Goal: Task Accomplishment & Management: Use online tool/utility

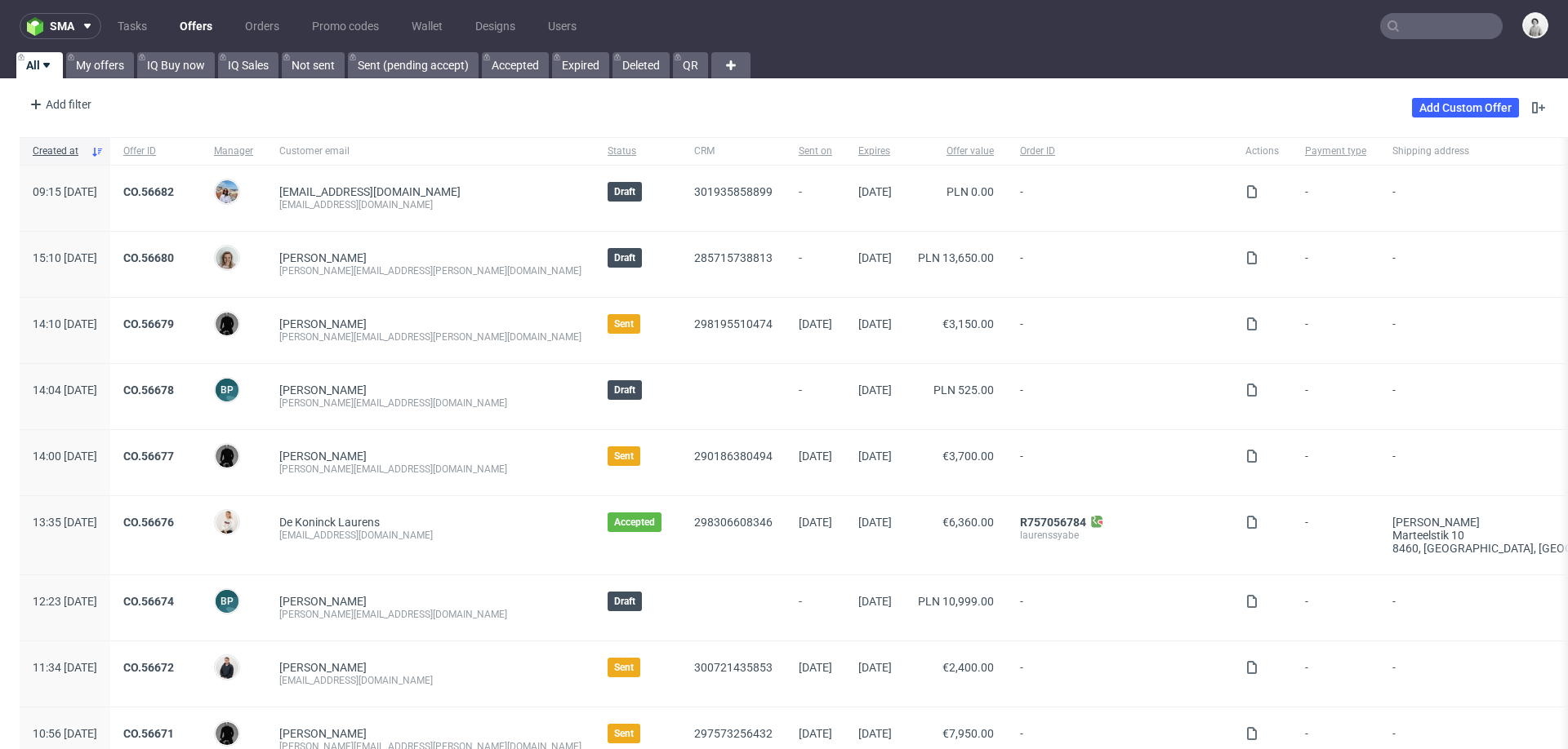
click at [1044, 31] on input "text" at bounding box center [1442, 26] width 123 height 26
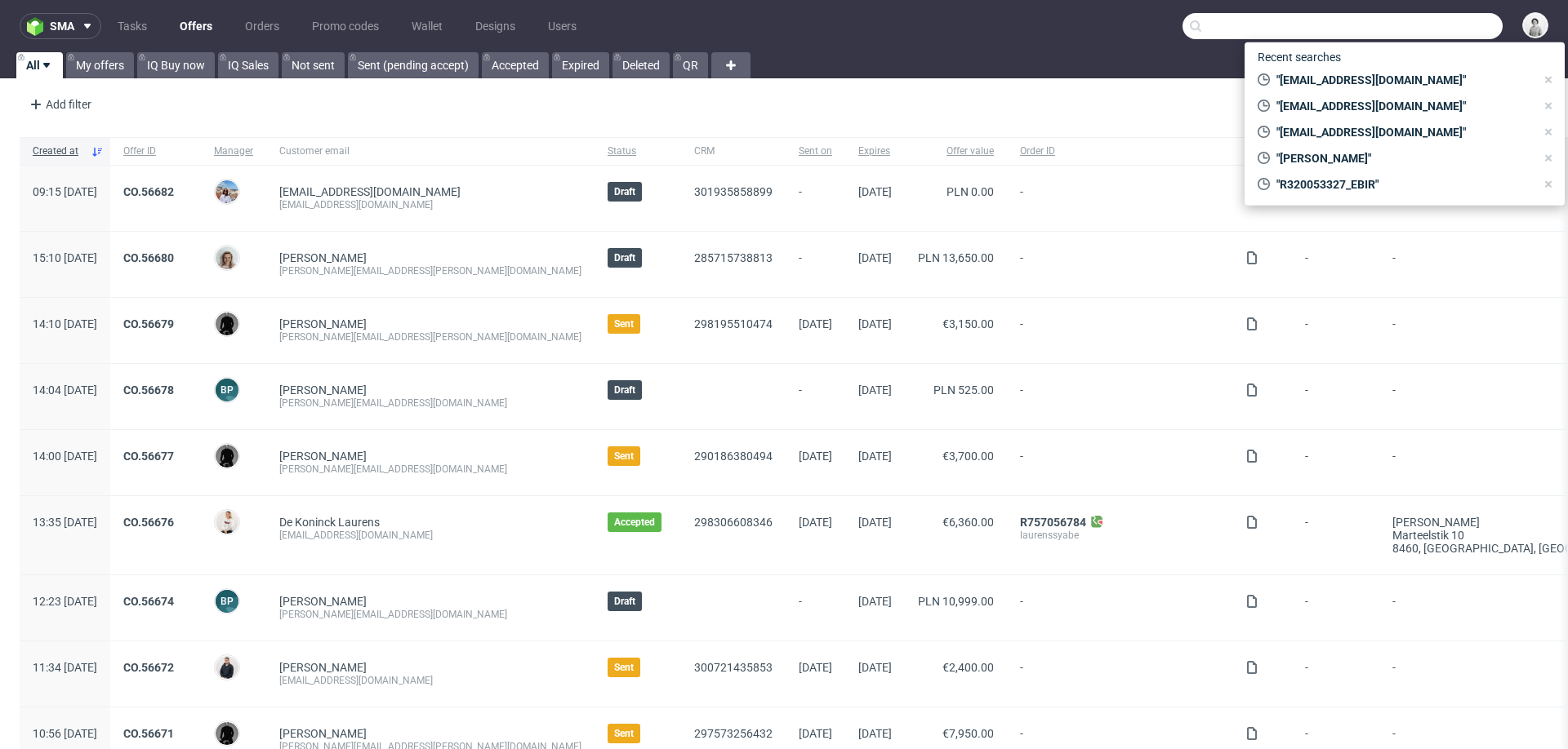
paste input "[PERSON_NAME]"
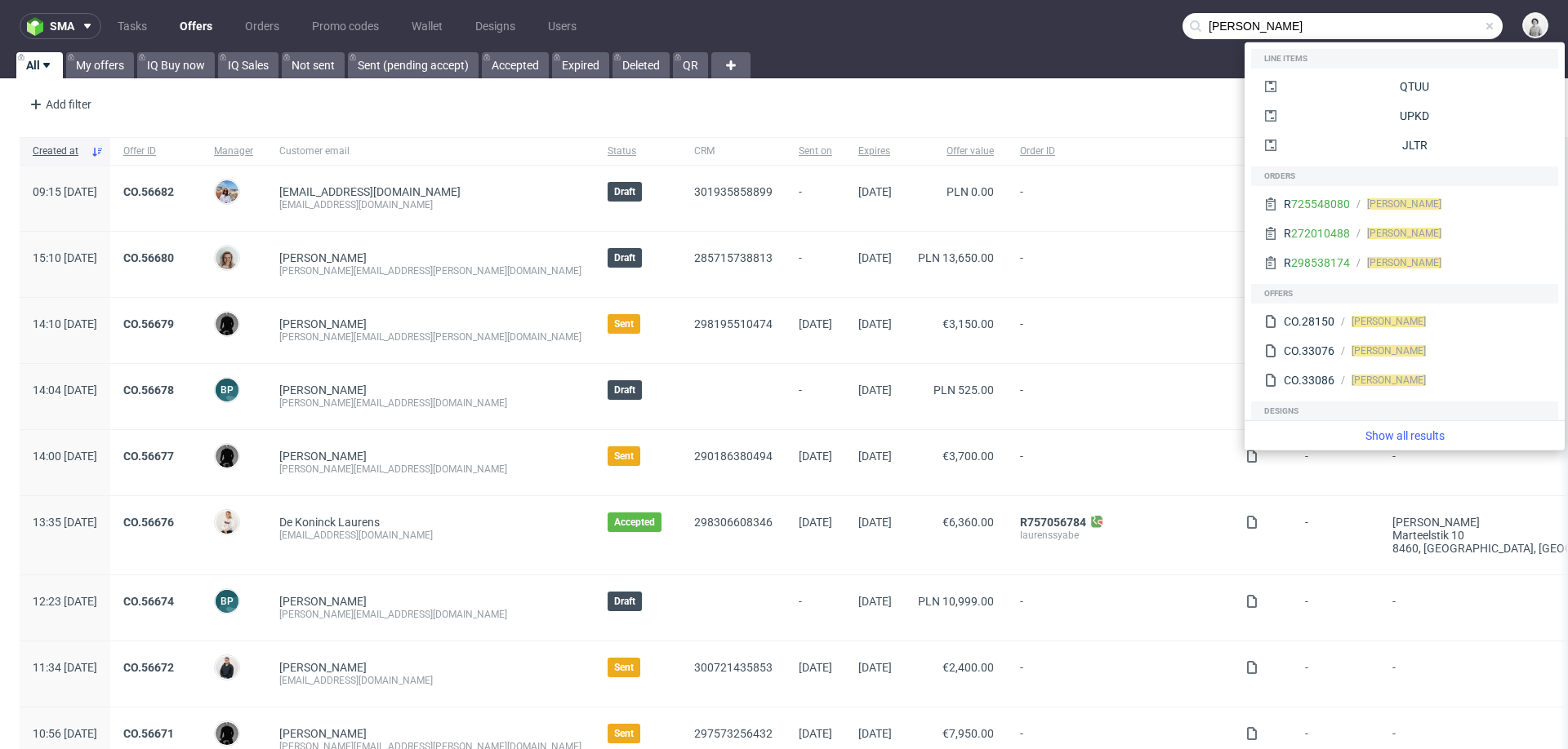
type input "[PERSON_NAME]"
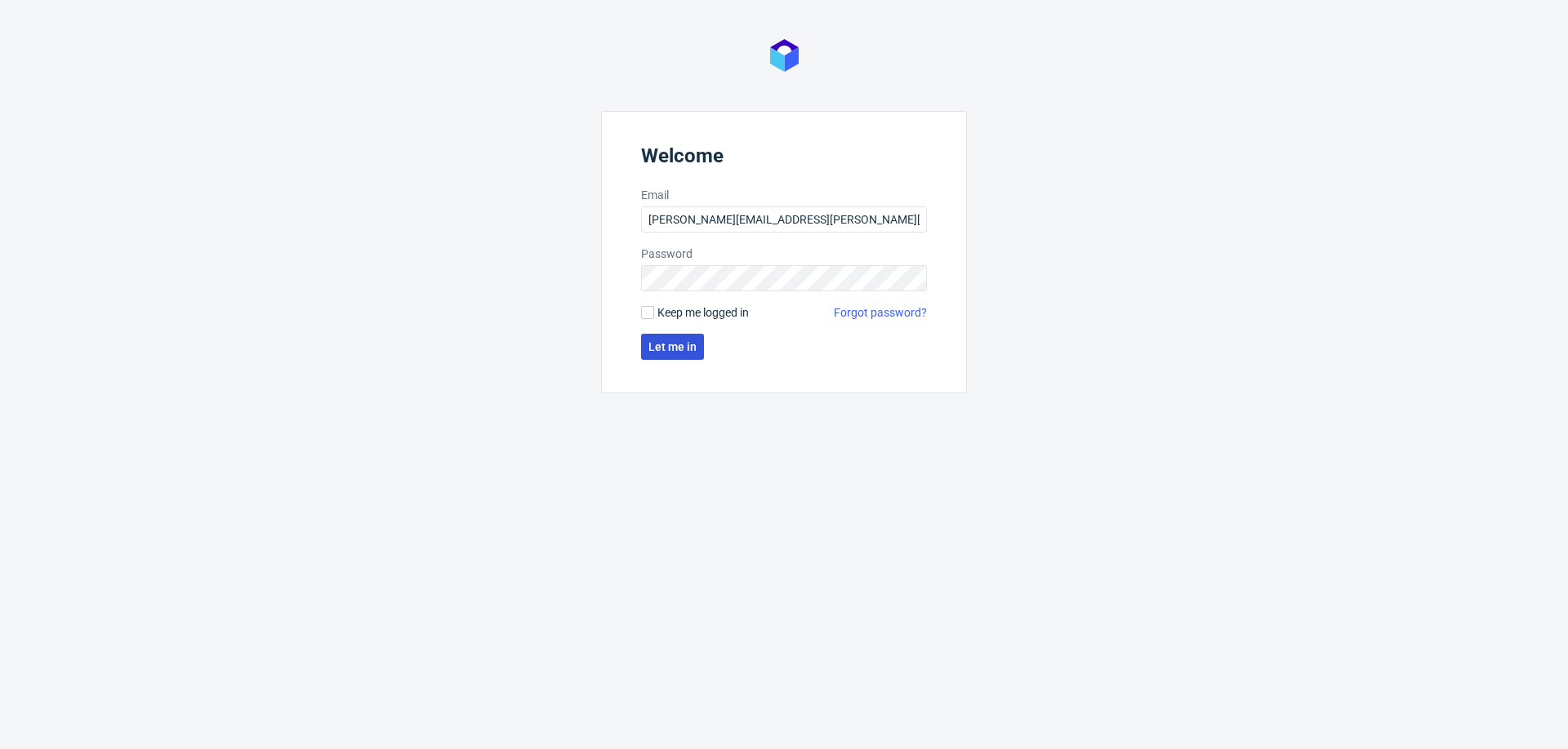
click at [662, 345] on span "Let me in" at bounding box center [672, 347] width 48 height 12
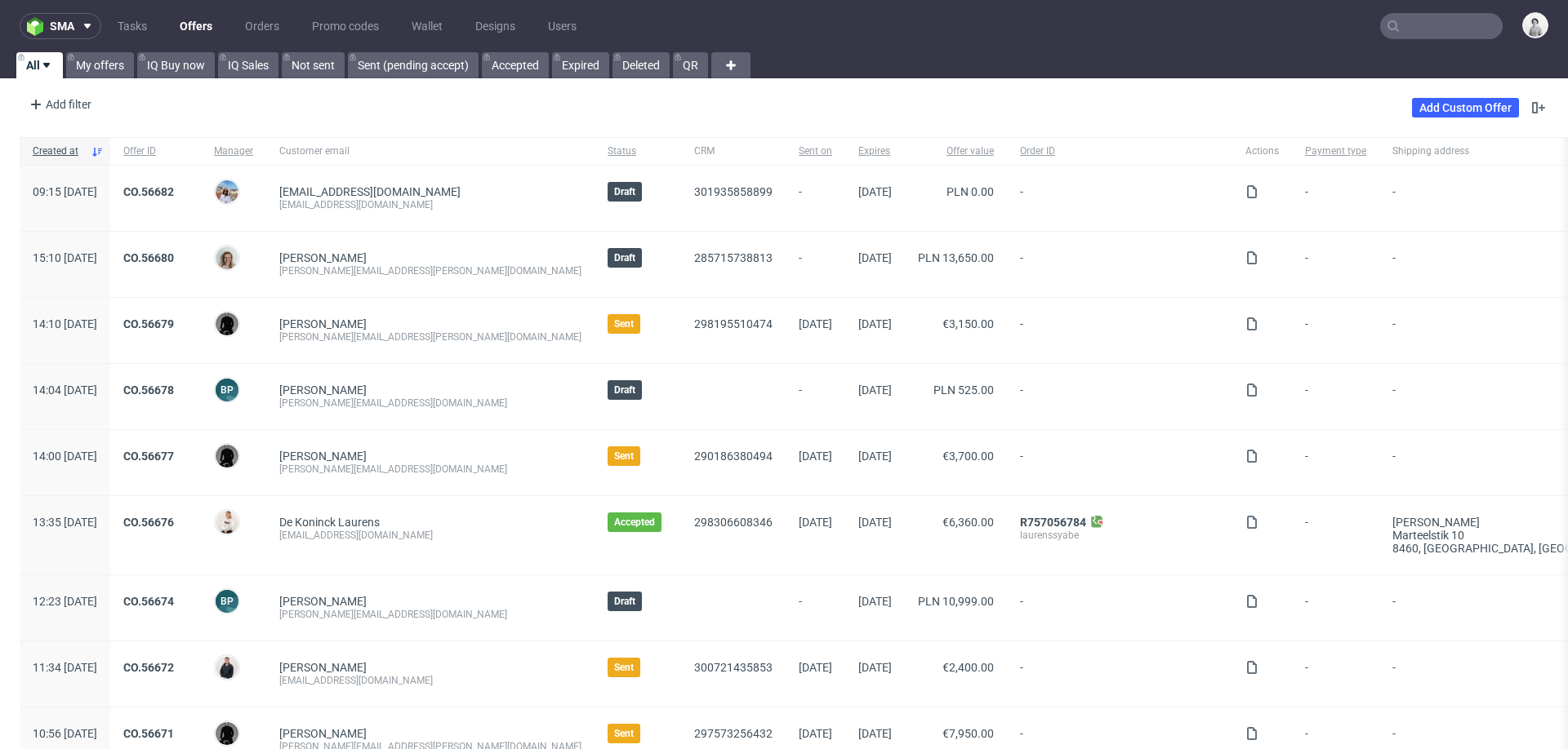
click at [1420, 20] on input "text" at bounding box center [1442, 26] width 123 height 26
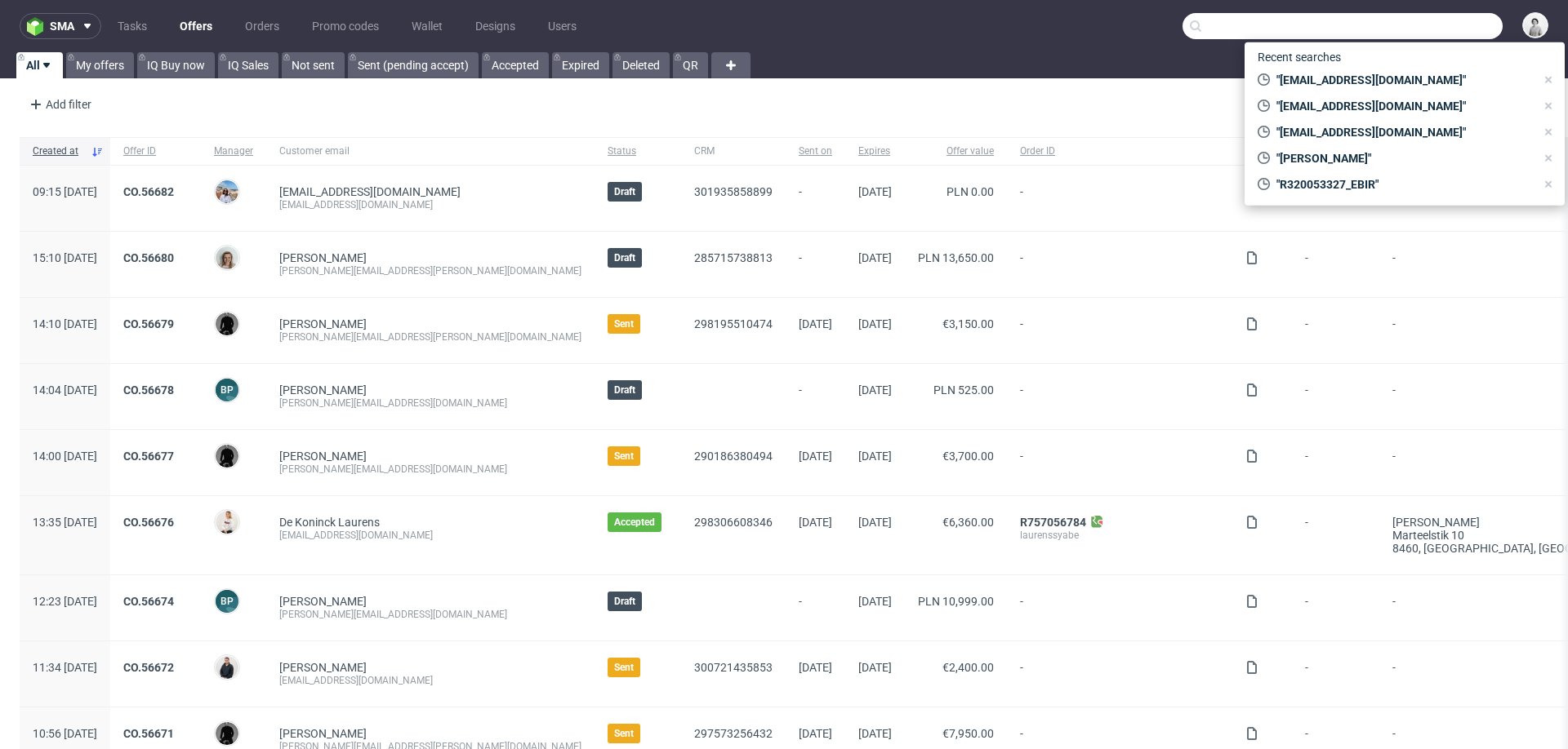
paste input "[PERSON_NAME][EMAIL_ADDRESS][DOMAIN_NAME]"
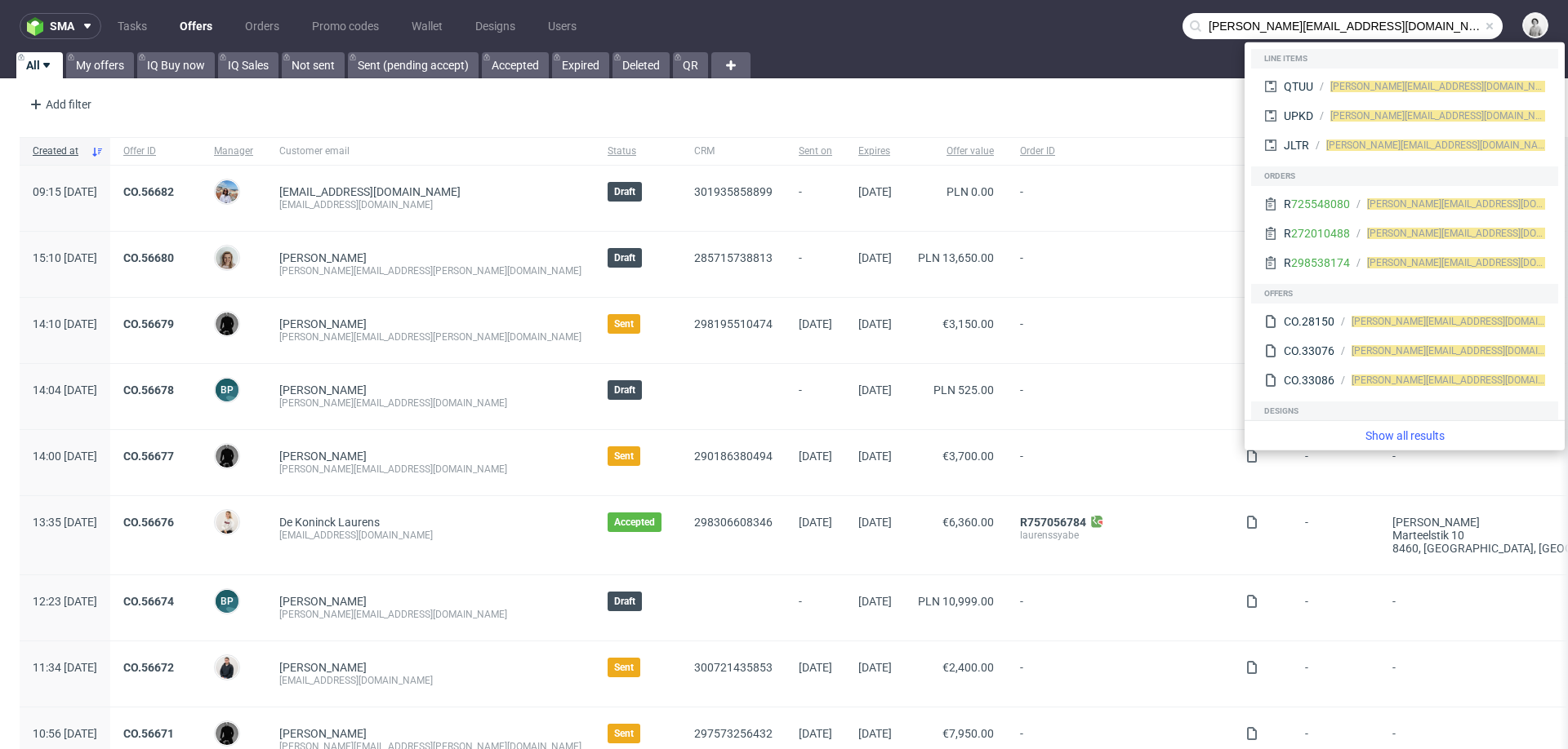
click at [1274, 27] on input "[PERSON_NAME][EMAIL_ADDRESS][DOMAIN_NAME]" at bounding box center [1342, 26] width 320 height 26
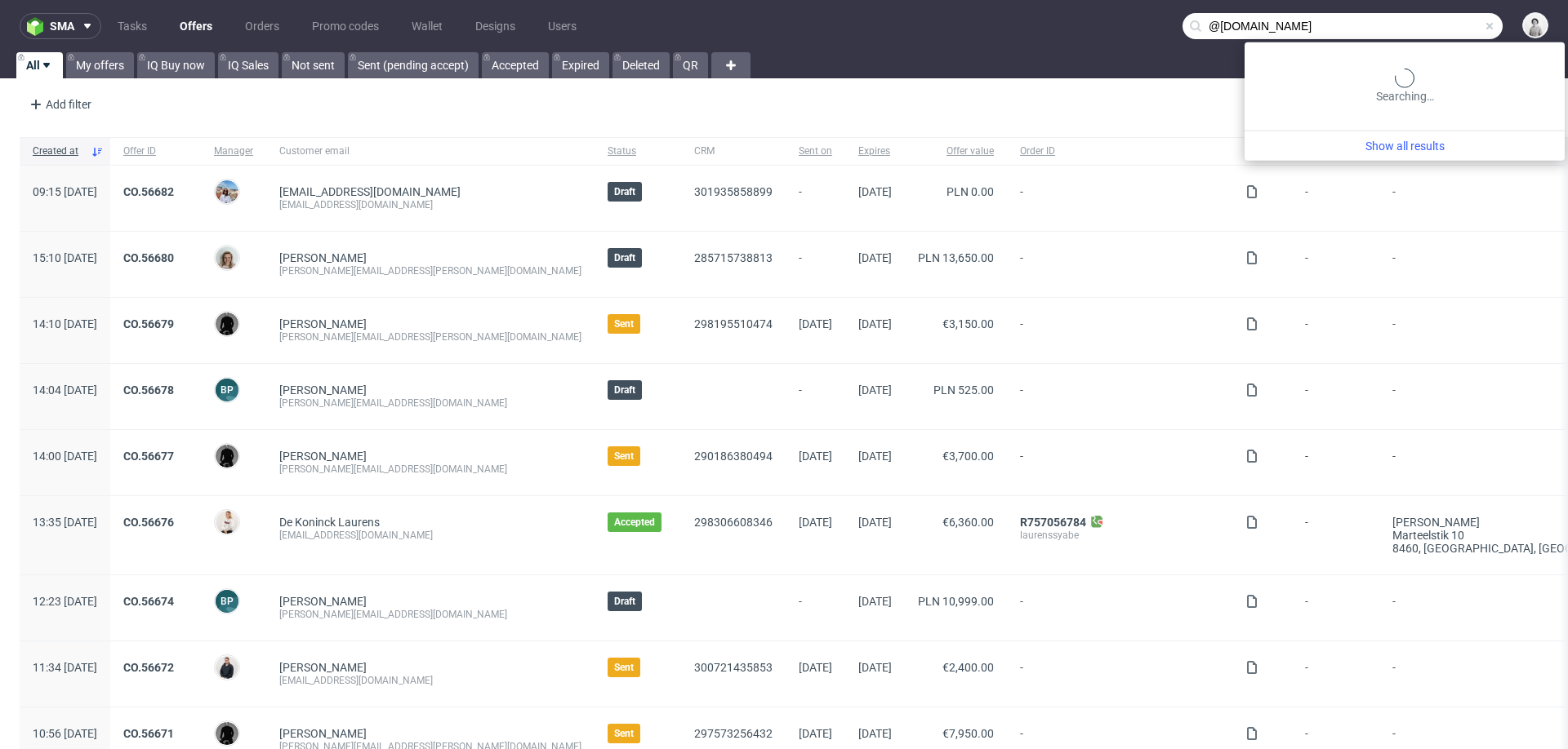
type input "@[DOMAIN_NAME]"
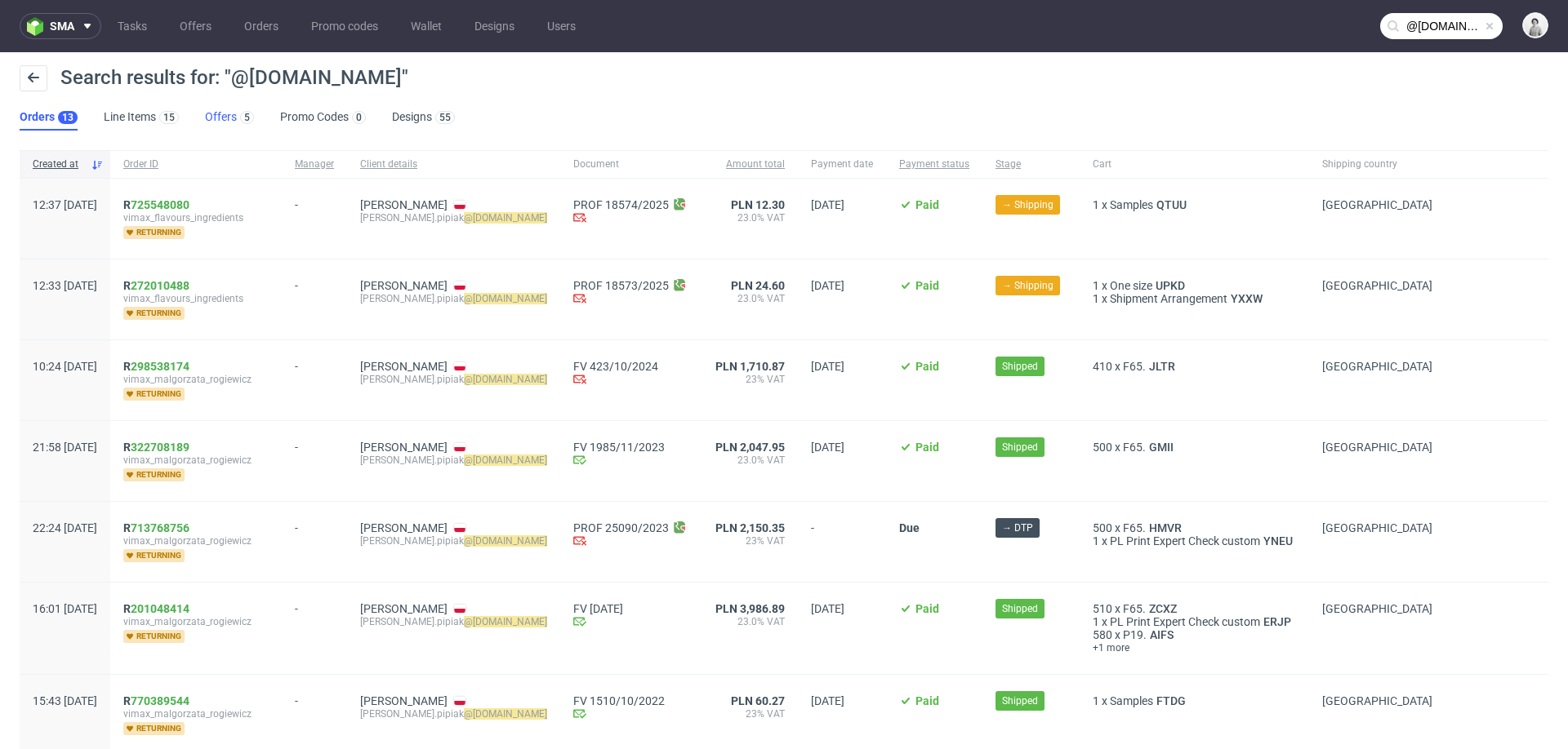
click at [230, 113] on link "Offers 5" at bounding box center [230, 117] width 49 height 26
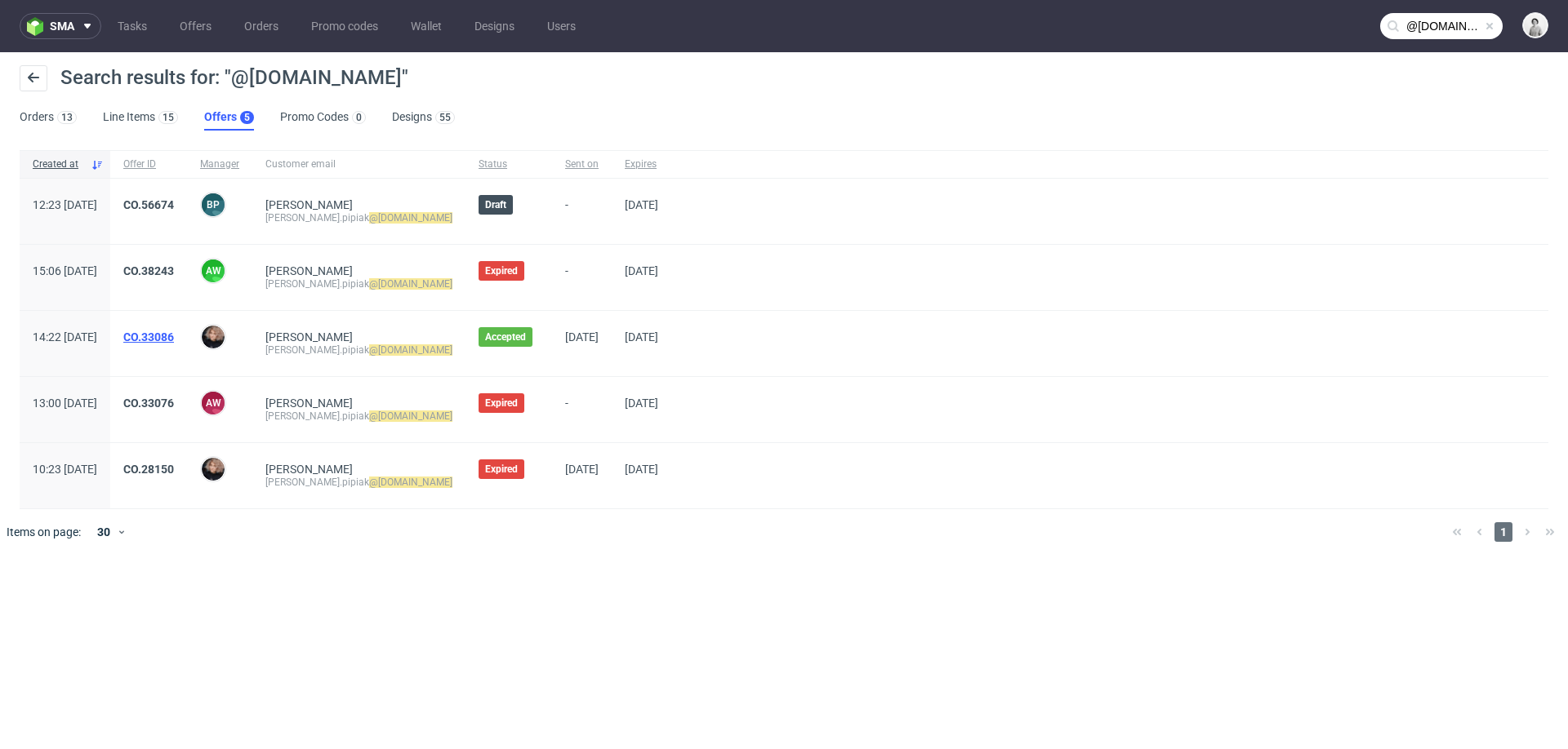
click at [174, 335] on link "CO.33086" at bounding box center [149, 337] width 50 height 13
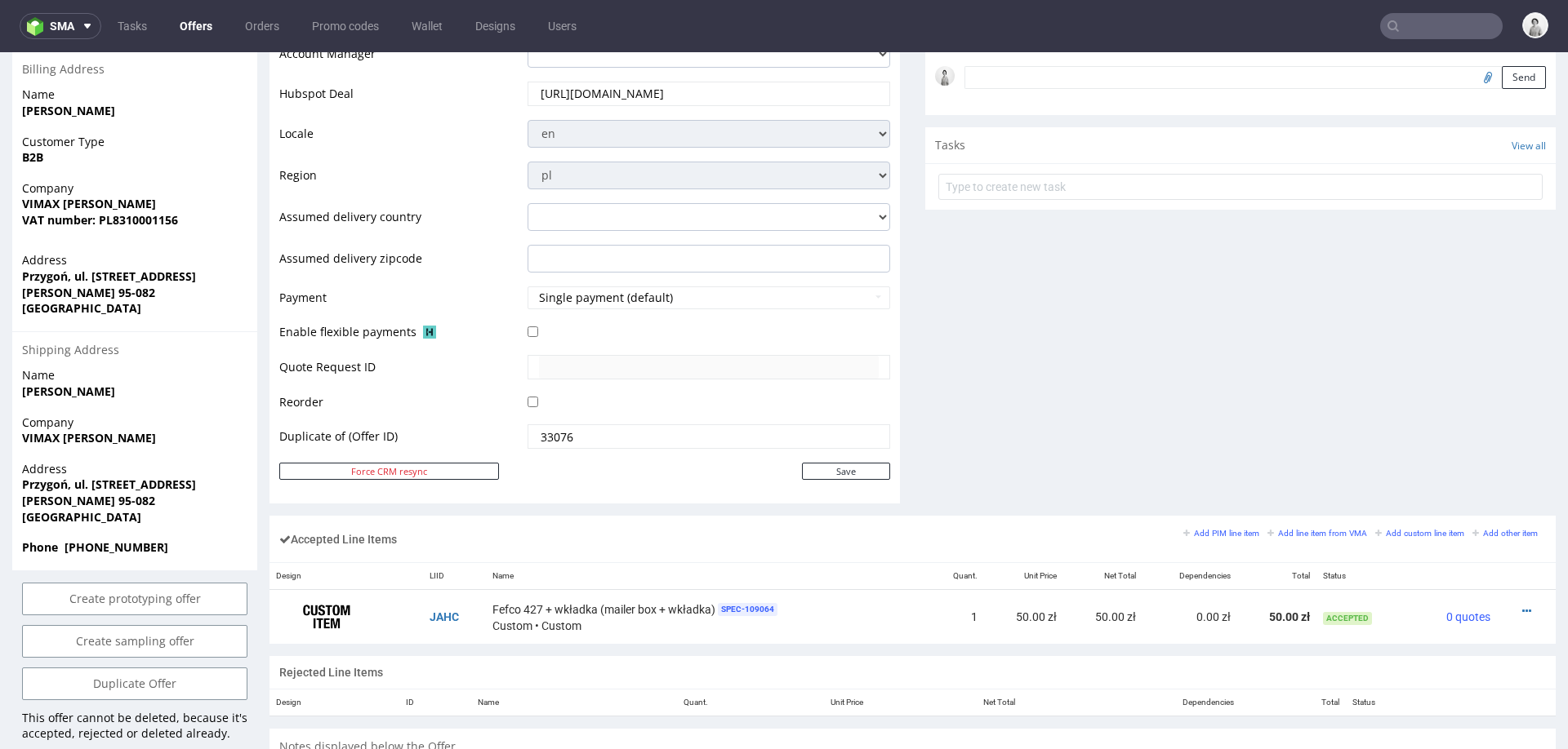
scroll to position [564, 0]
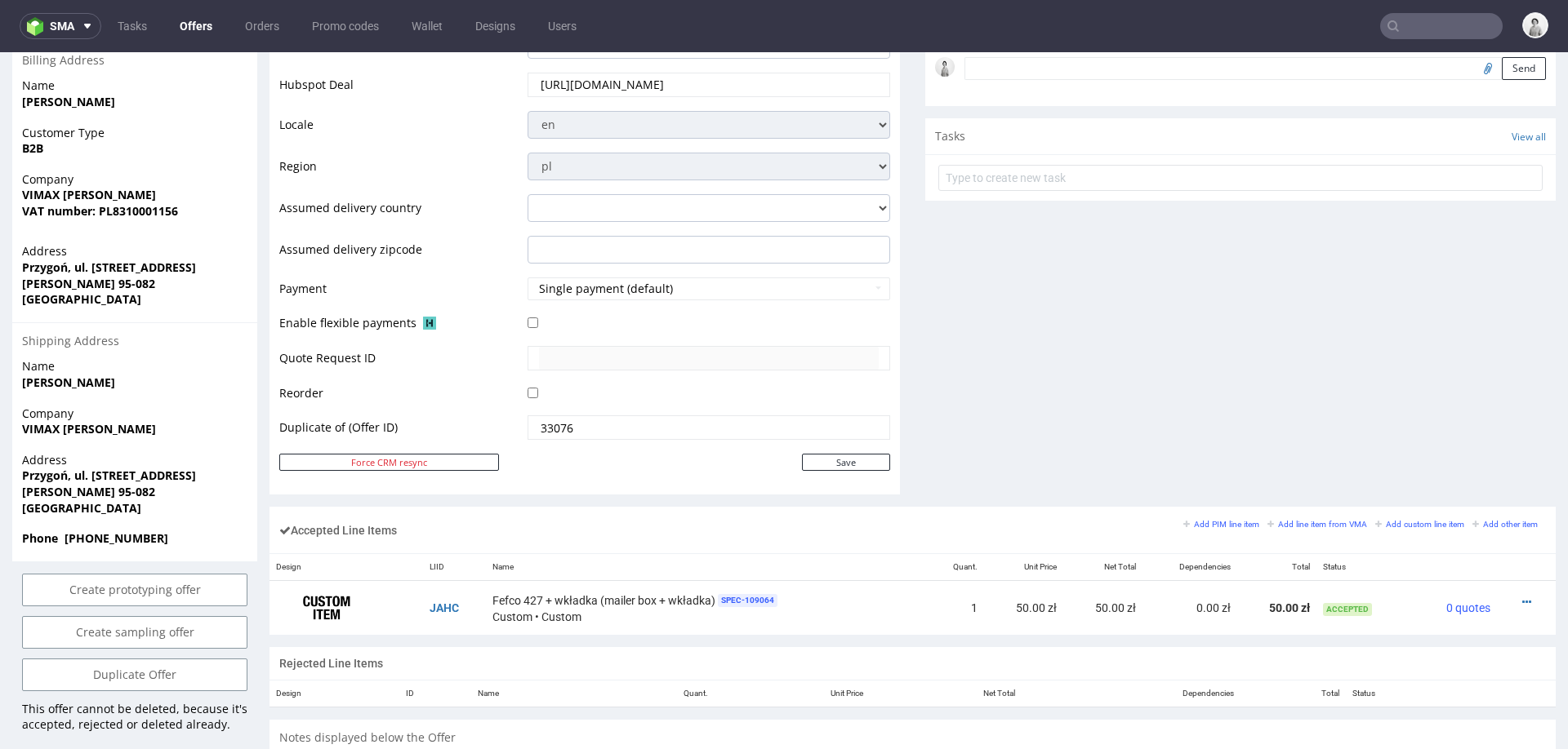
type input "@vimax.pl"
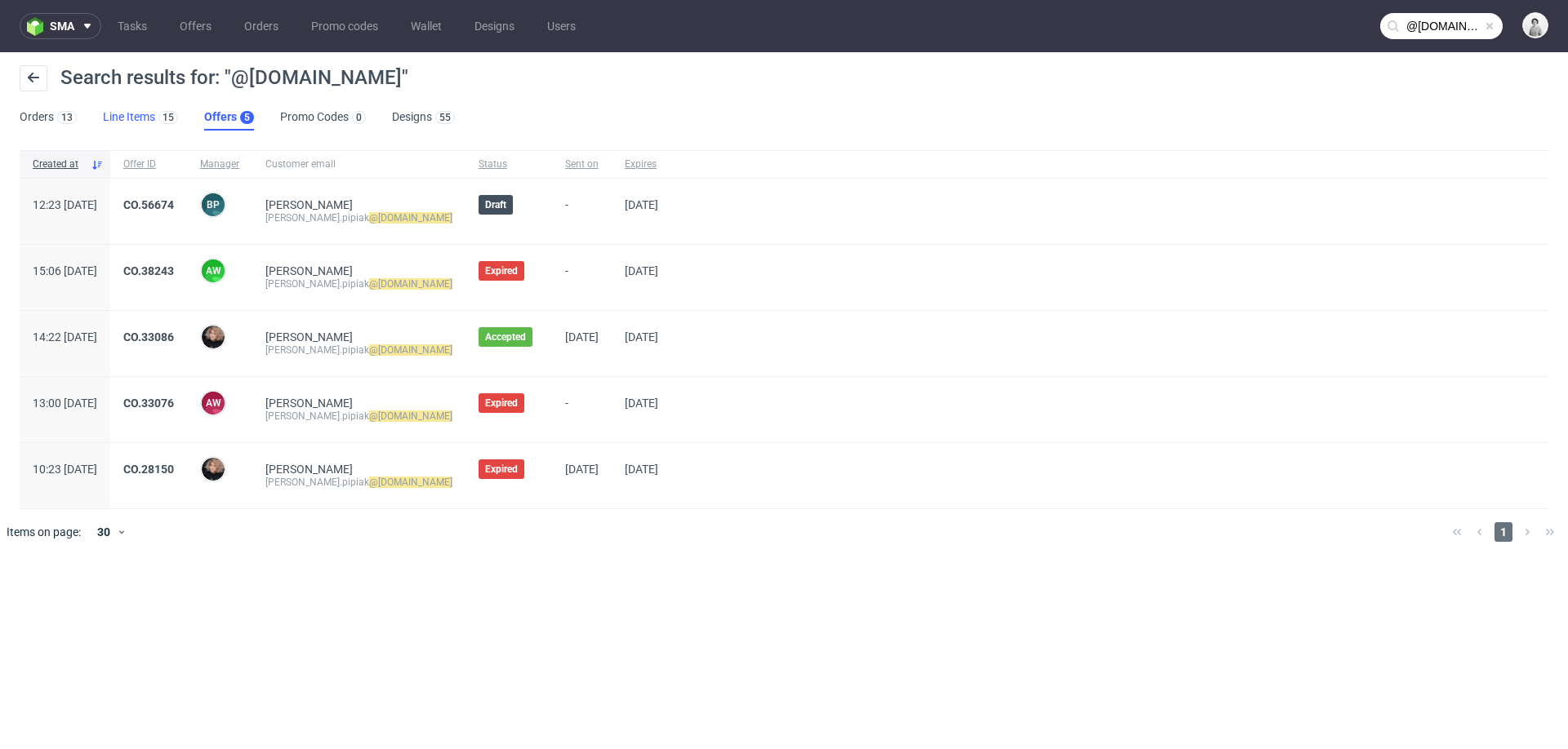
click at [116, 113] on link "Line Items 15" at bounding box center [141, 117] width 75 height 26
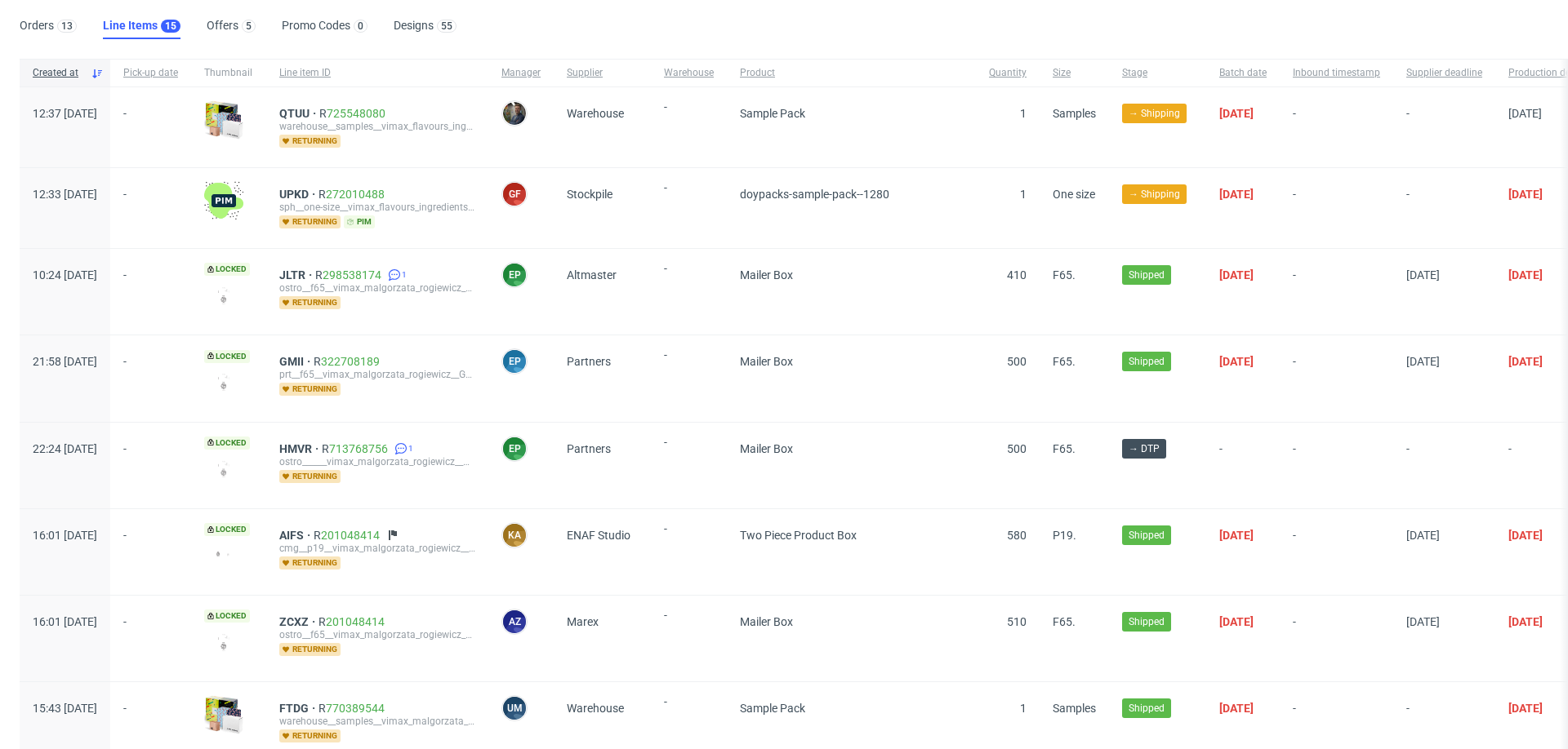
scroll to position [78, 0]
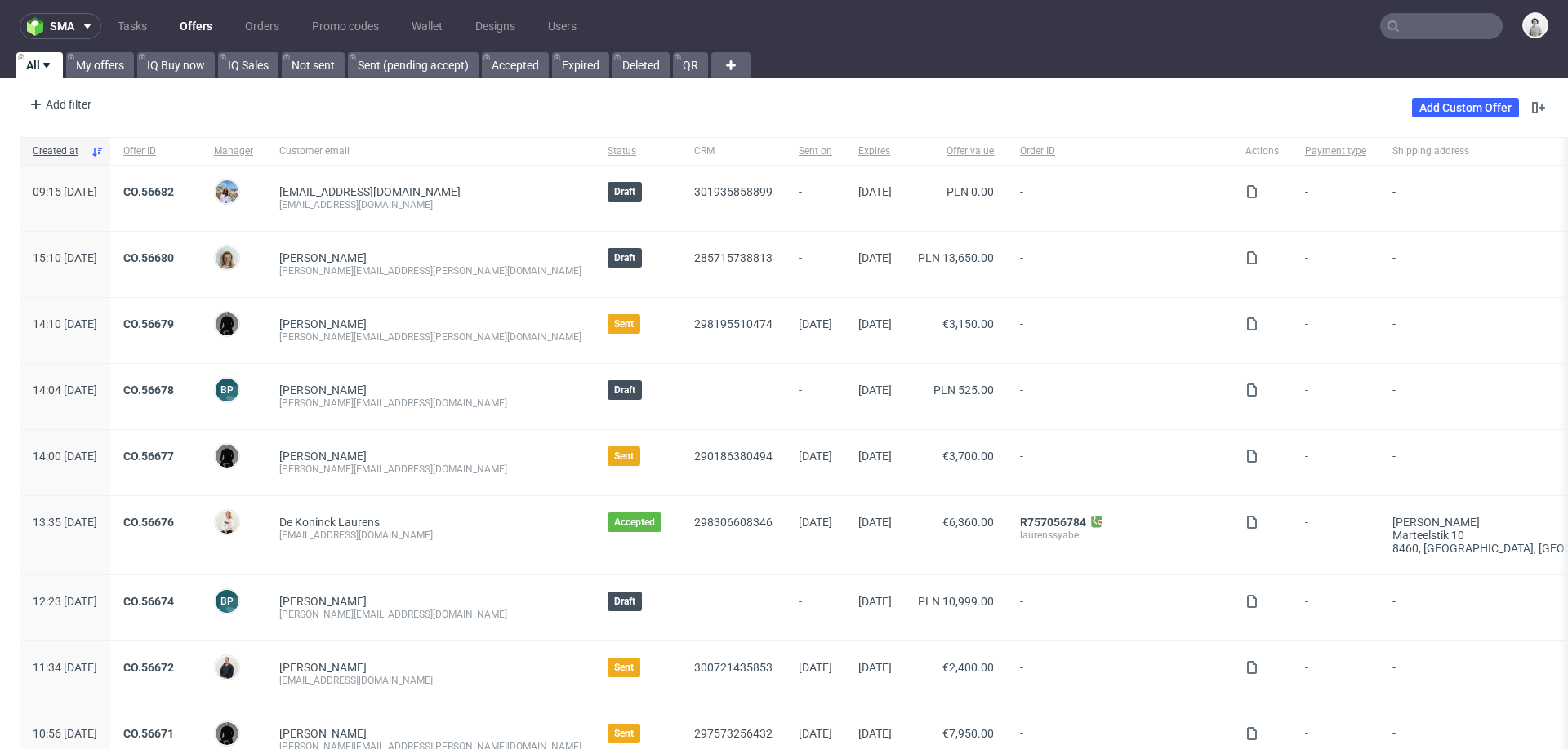
click at [1400, 30] on input "text" at bounding box center [1442, 26] width 123 height 26
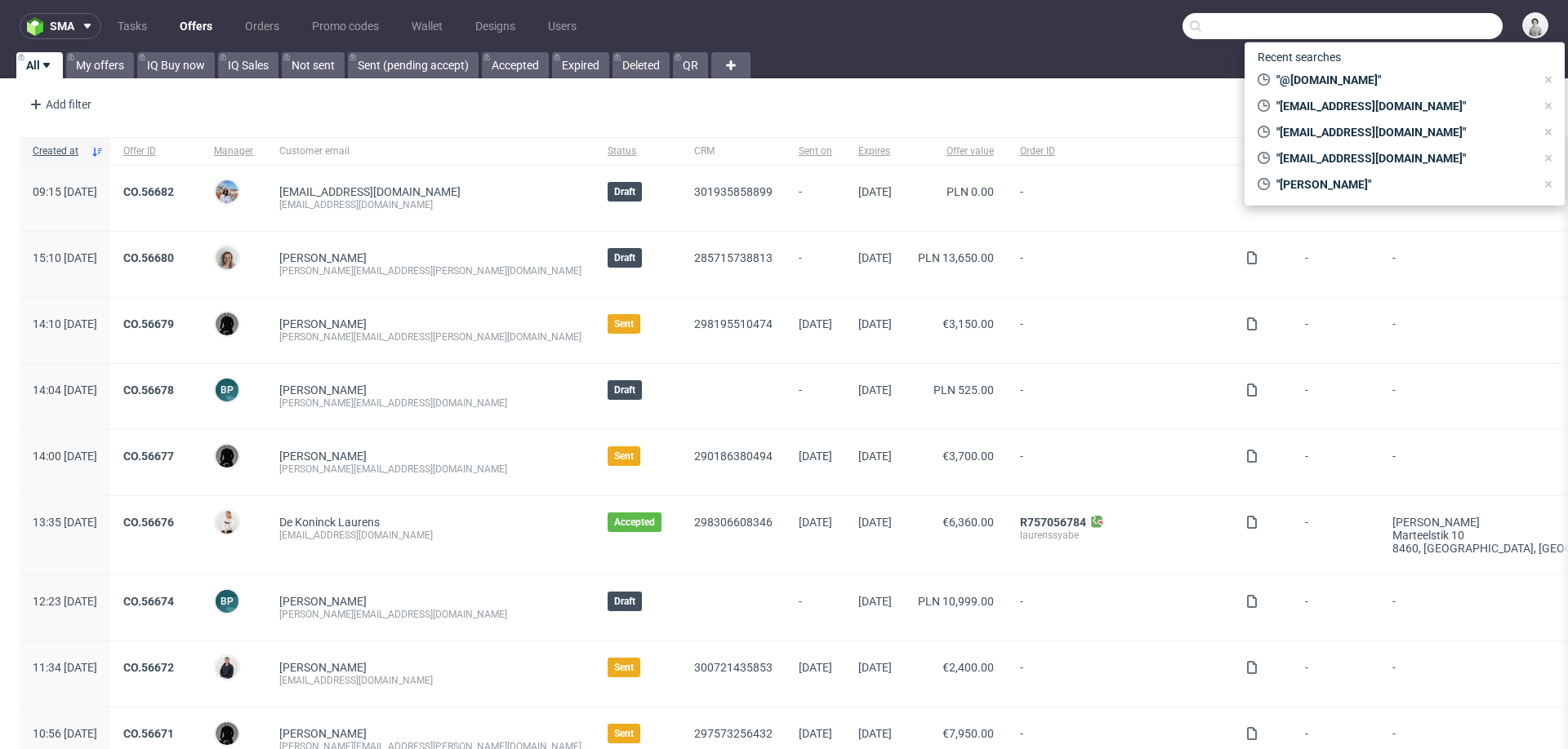
paste input "care@pepins.fr"
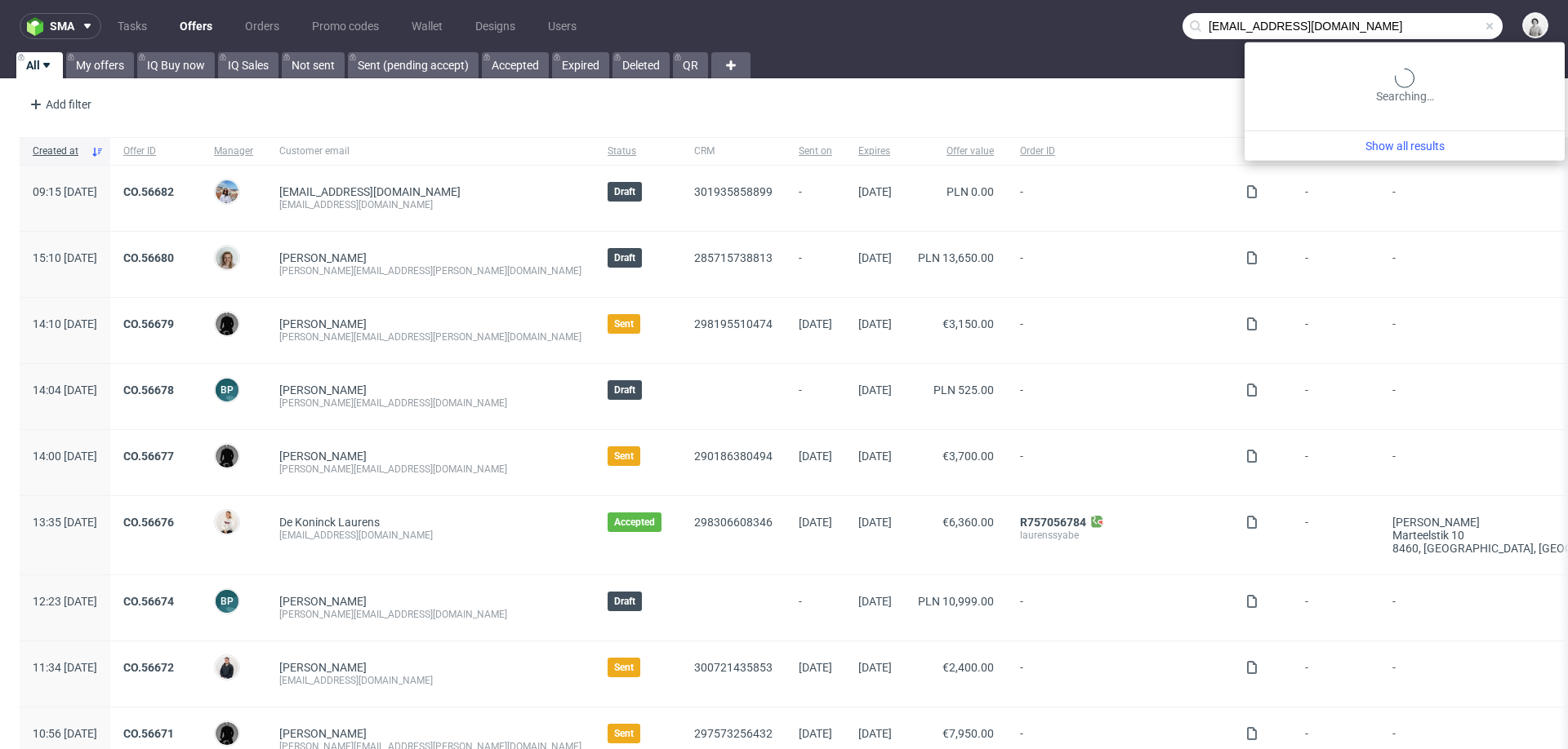
type input "care@pepins.fr"
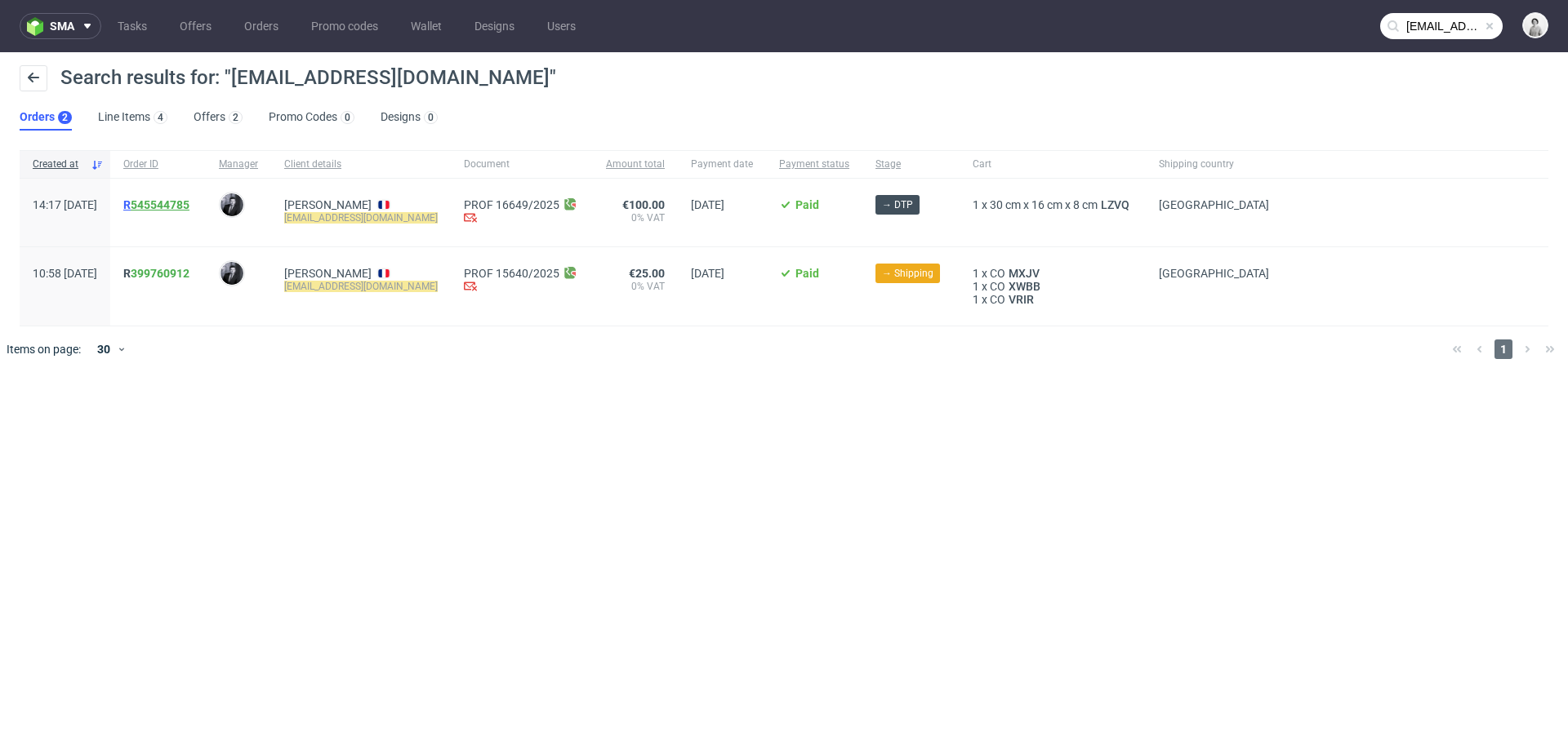
click at [189, 201] on link "545544785" at bounding box center [160, 204] width 59 height 13
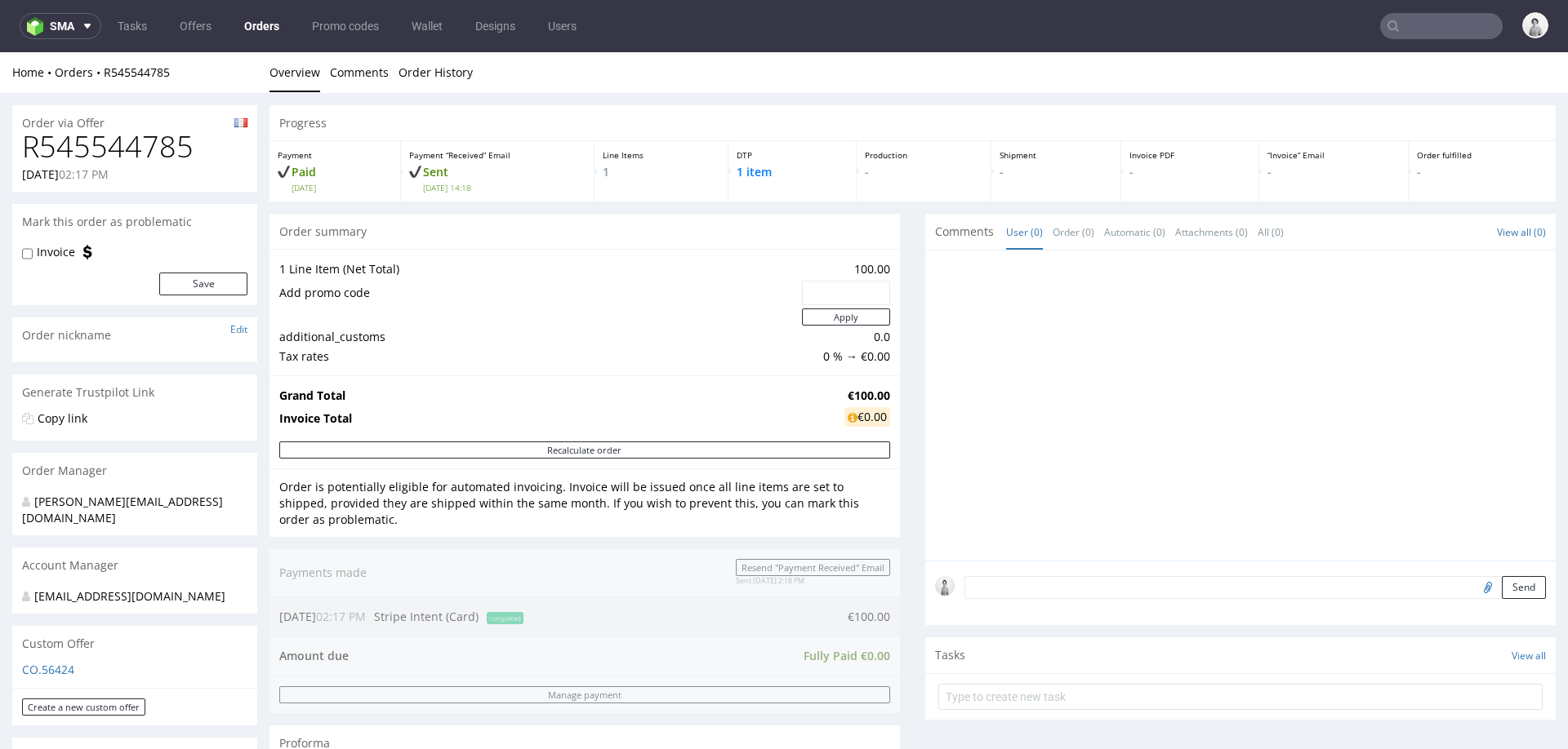
type input "care@pepins.fr"
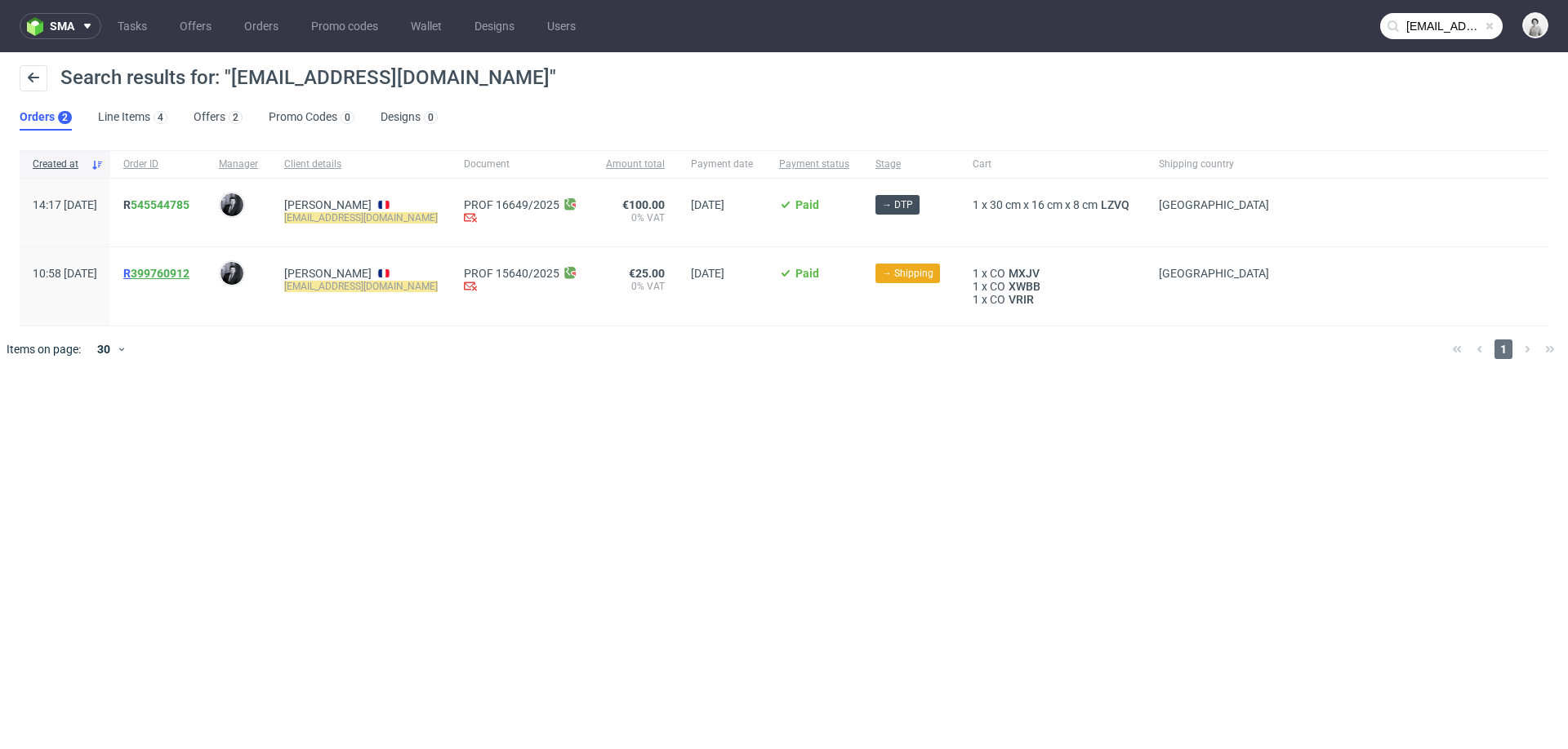
click at [189, 271] on link "399760912" at bounding box center [160, 273] width 59 height 13
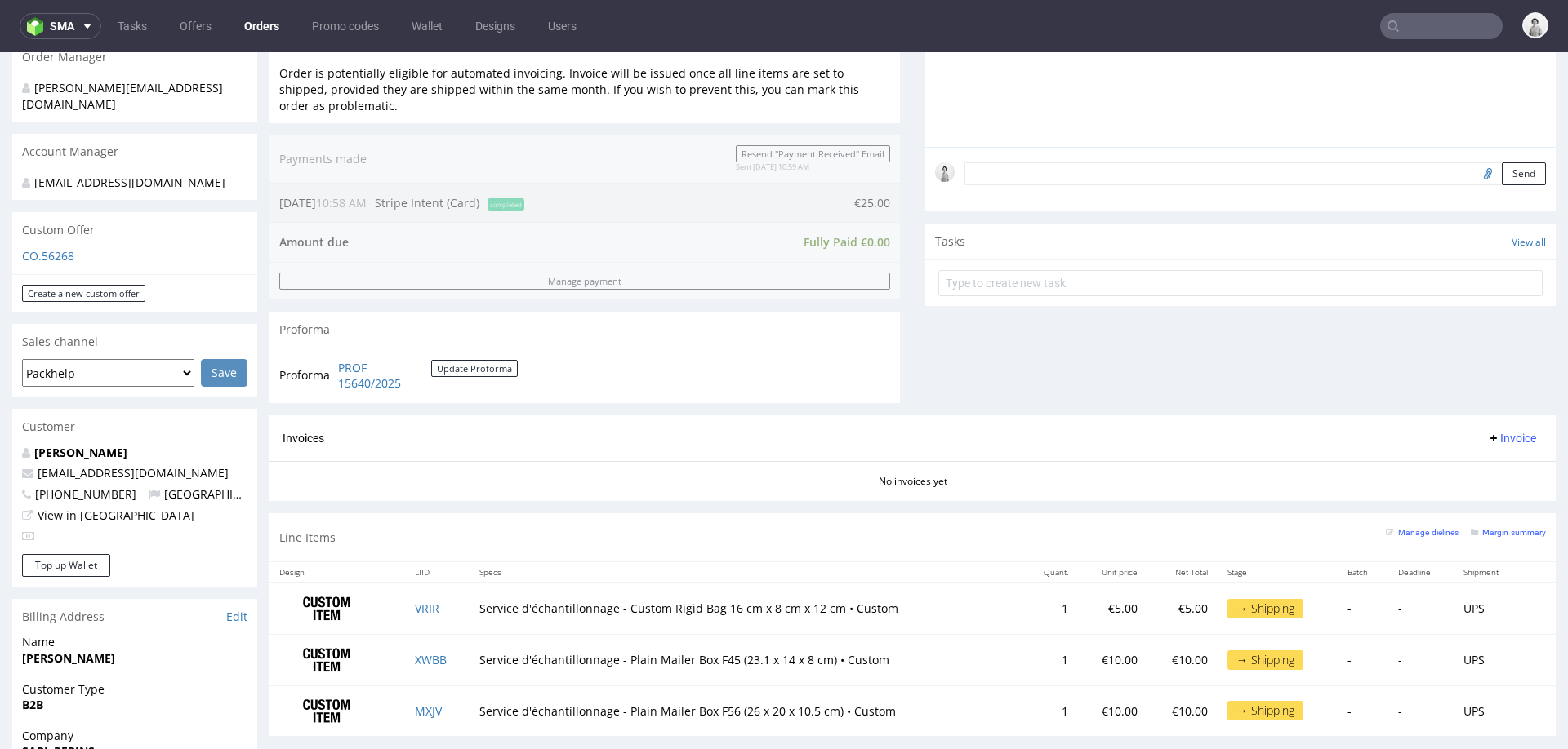
scroll to position [438, 0]
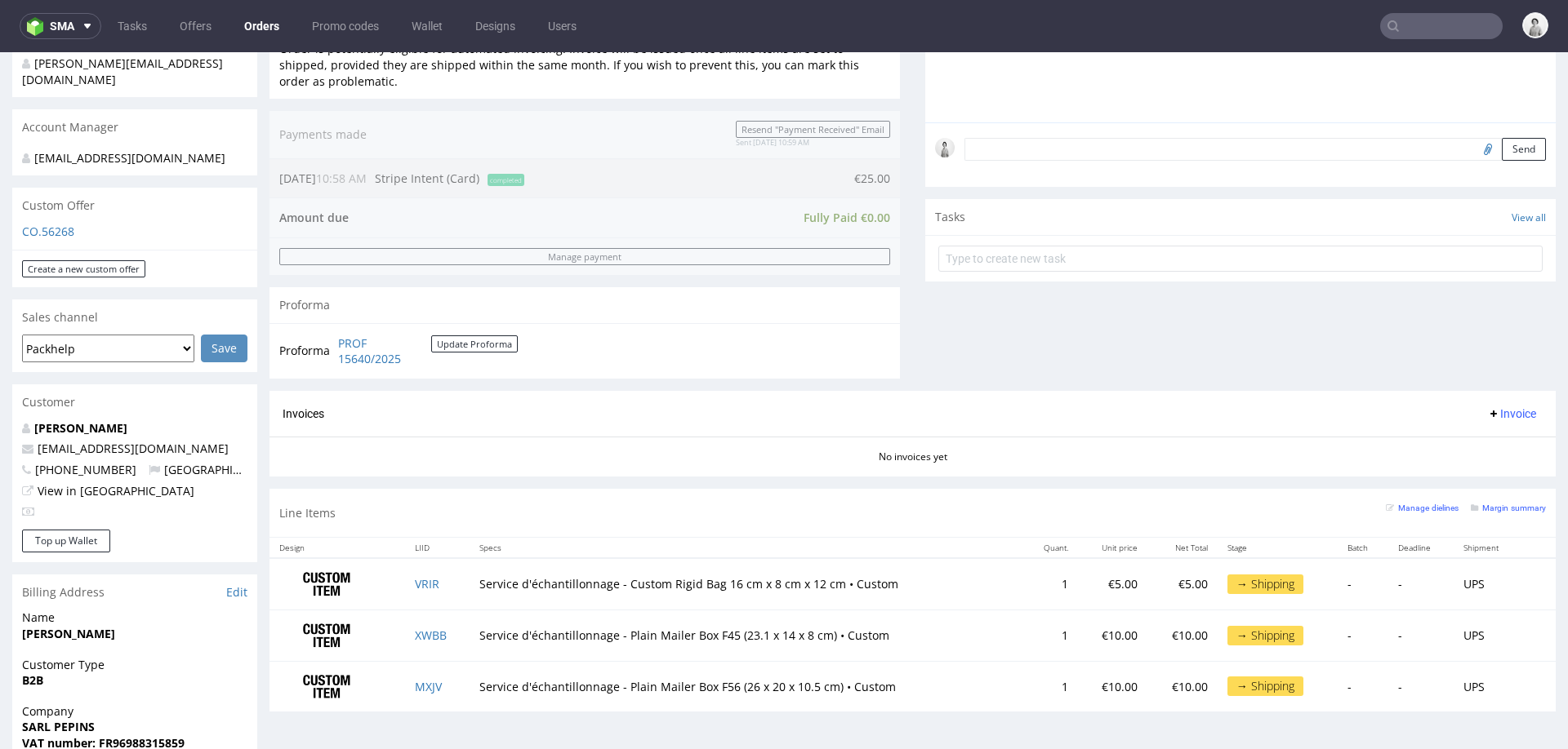
type input "care@pepins.fr"
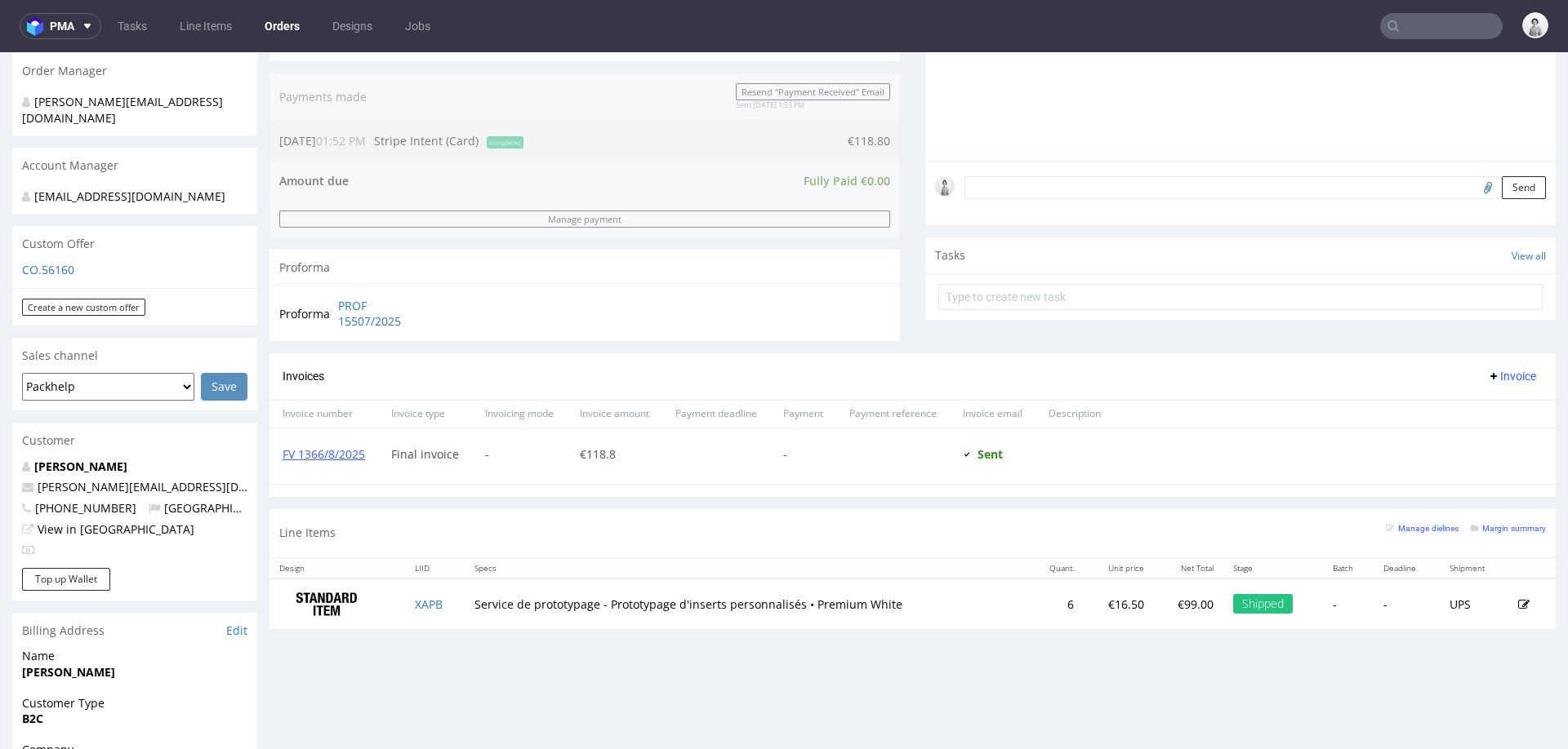
scroll to position [401, 0]
drag, startPoint x: 194, startPoint y: 485, endPoint x: 39, endPoint y: 486, distance: 155.0
click at [39, 486] on p "marie.aragon2@gmail.com" at bounding box center [134, 486] width 225 height 16
copy link "marie.aragon2@gmail.com"
click at [1446, 23] on input "text" at bounding box center [1442, 26] width 123 height 26
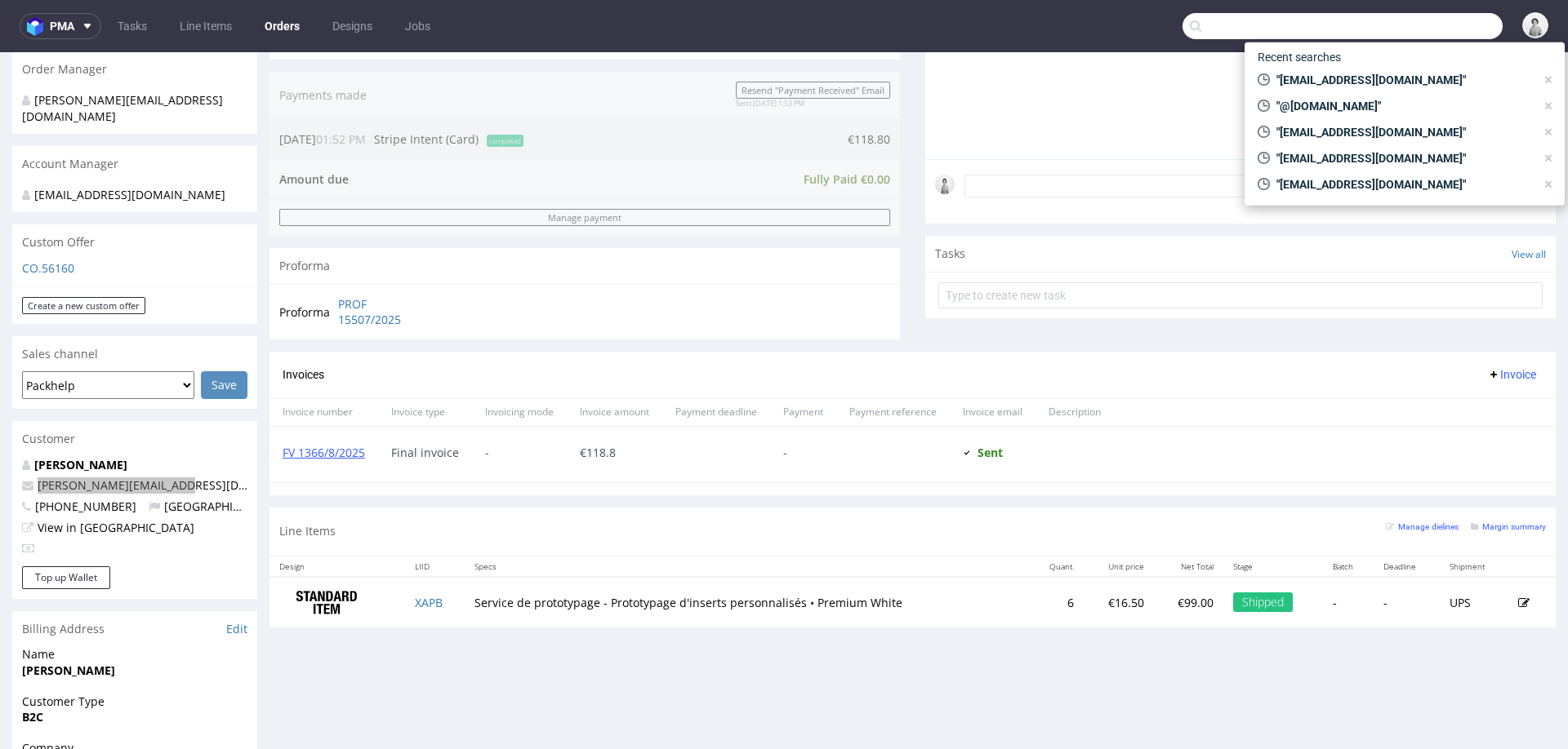
paste input "marie.aragon2@gmail.com"
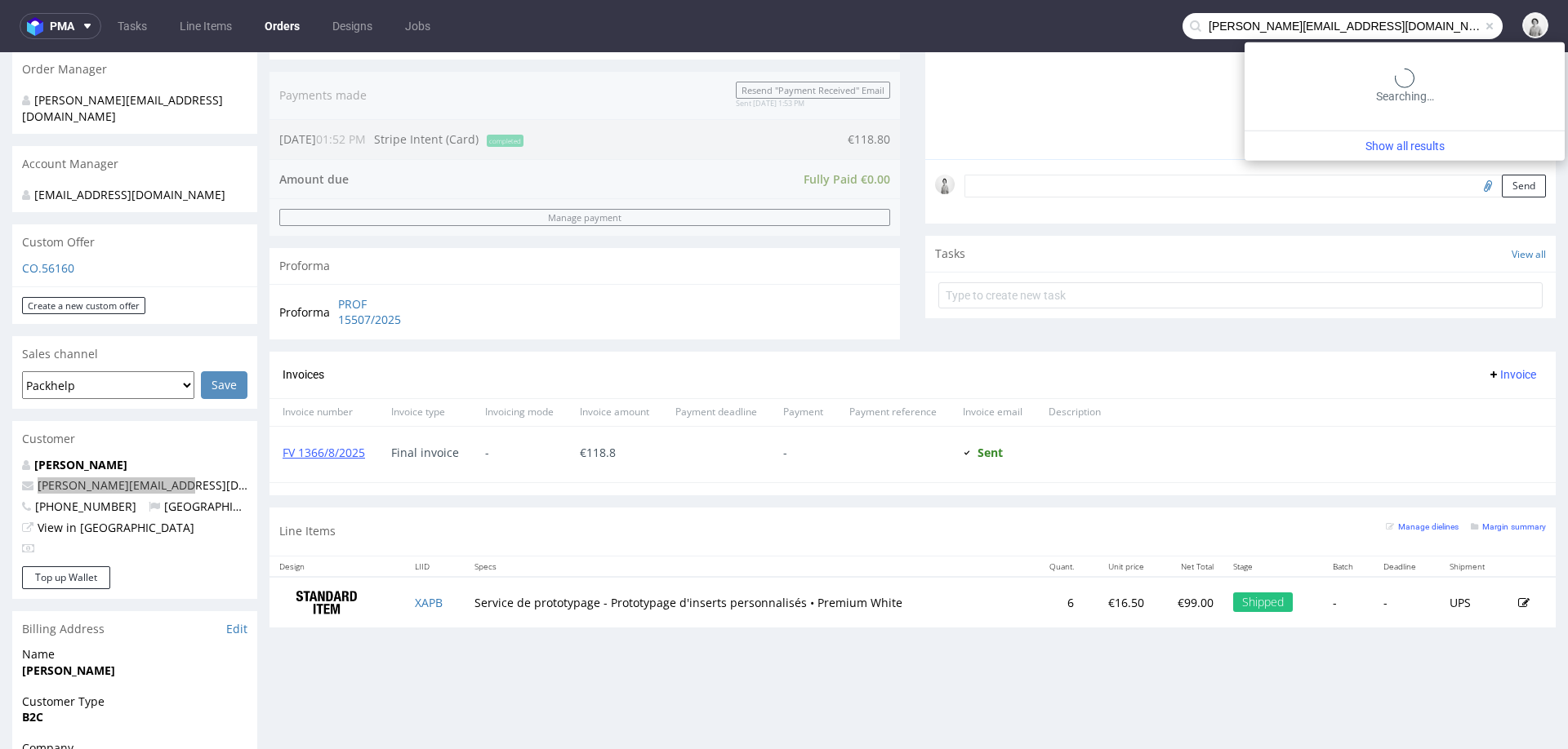
type input "marie.aragon2@gmail.com"
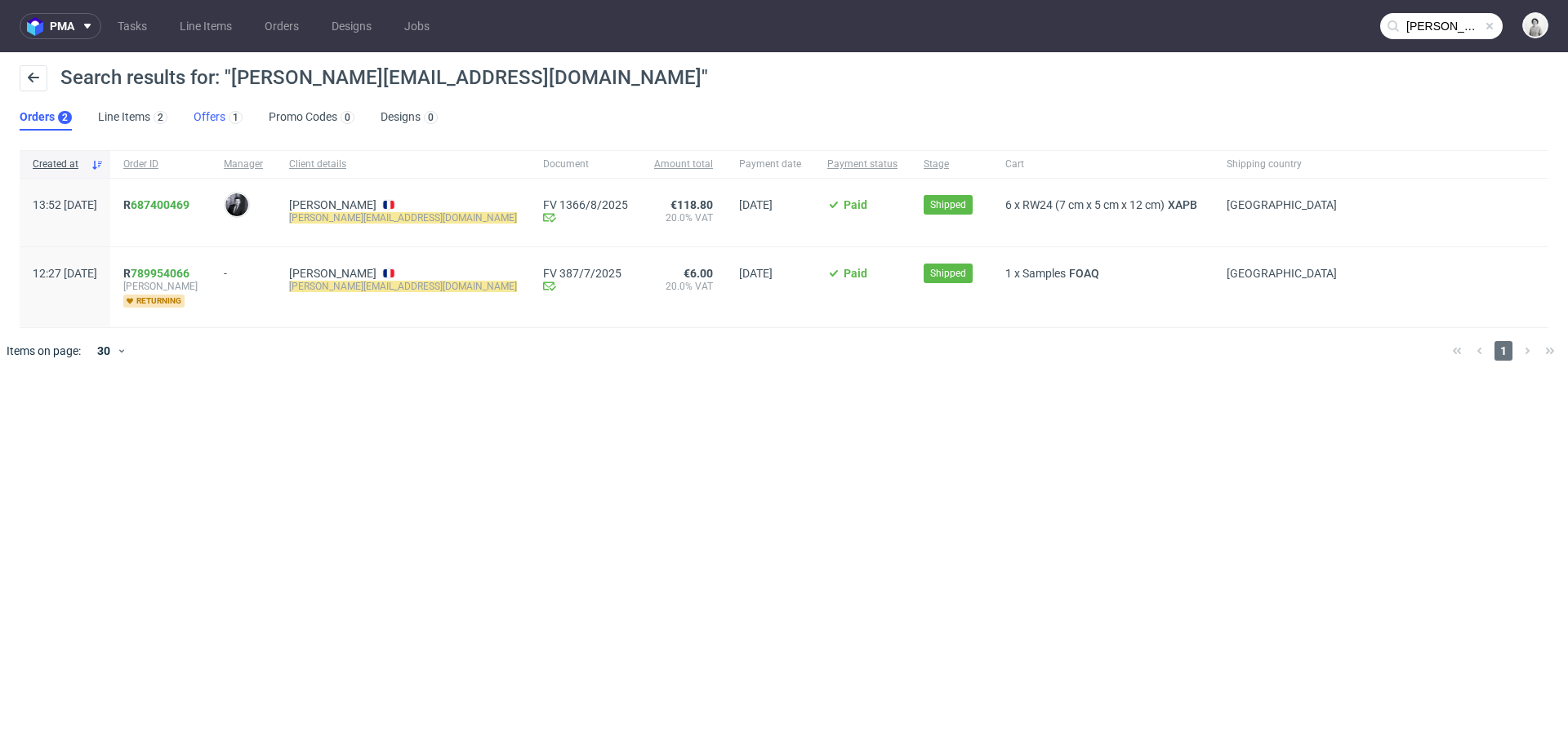
click at [212, 118] on link "Offers 1" at bounding box center [218, 117] width 49 height 26
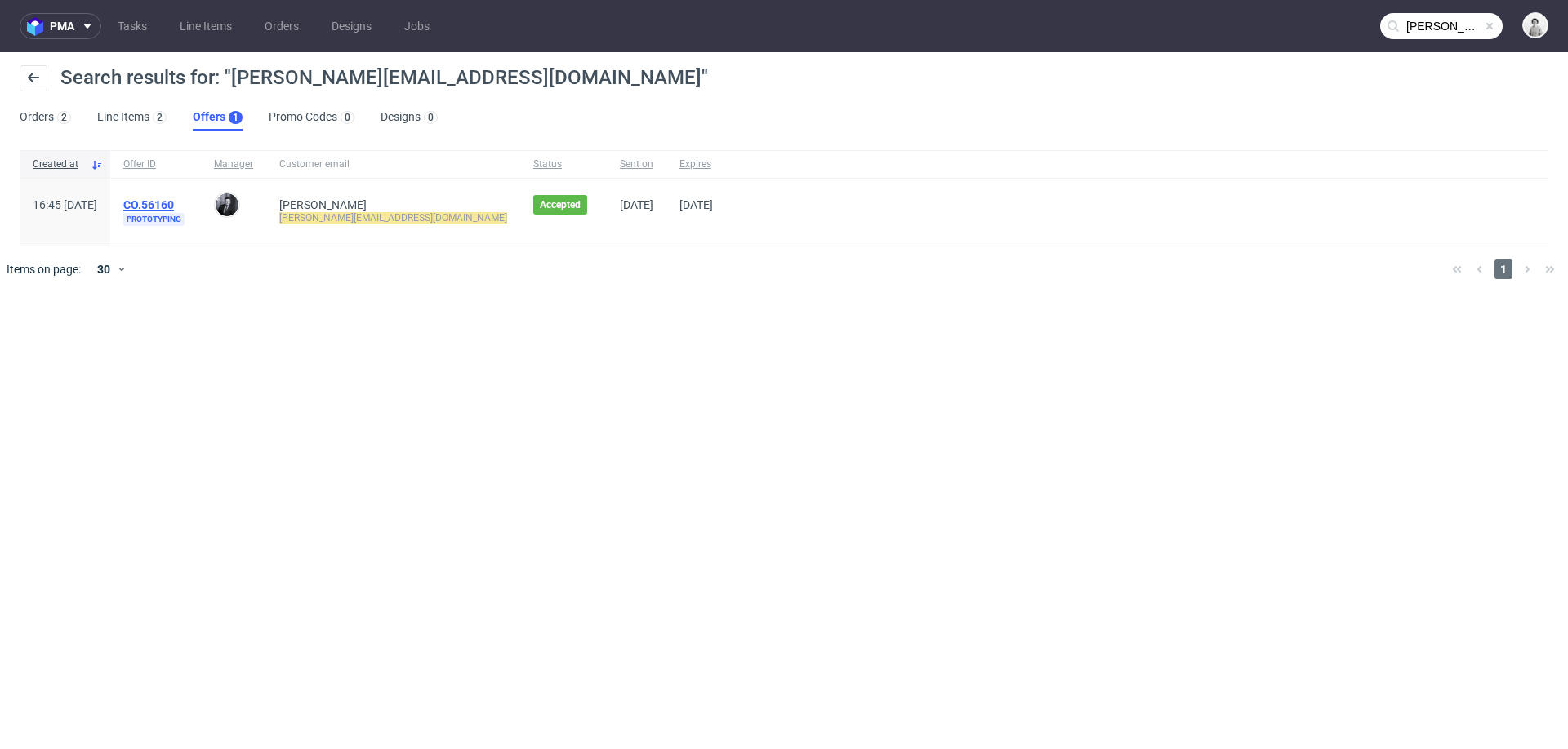
click at [174, 202] on link "CO.56160" at bounding box center [149, 204] width 50 height 13
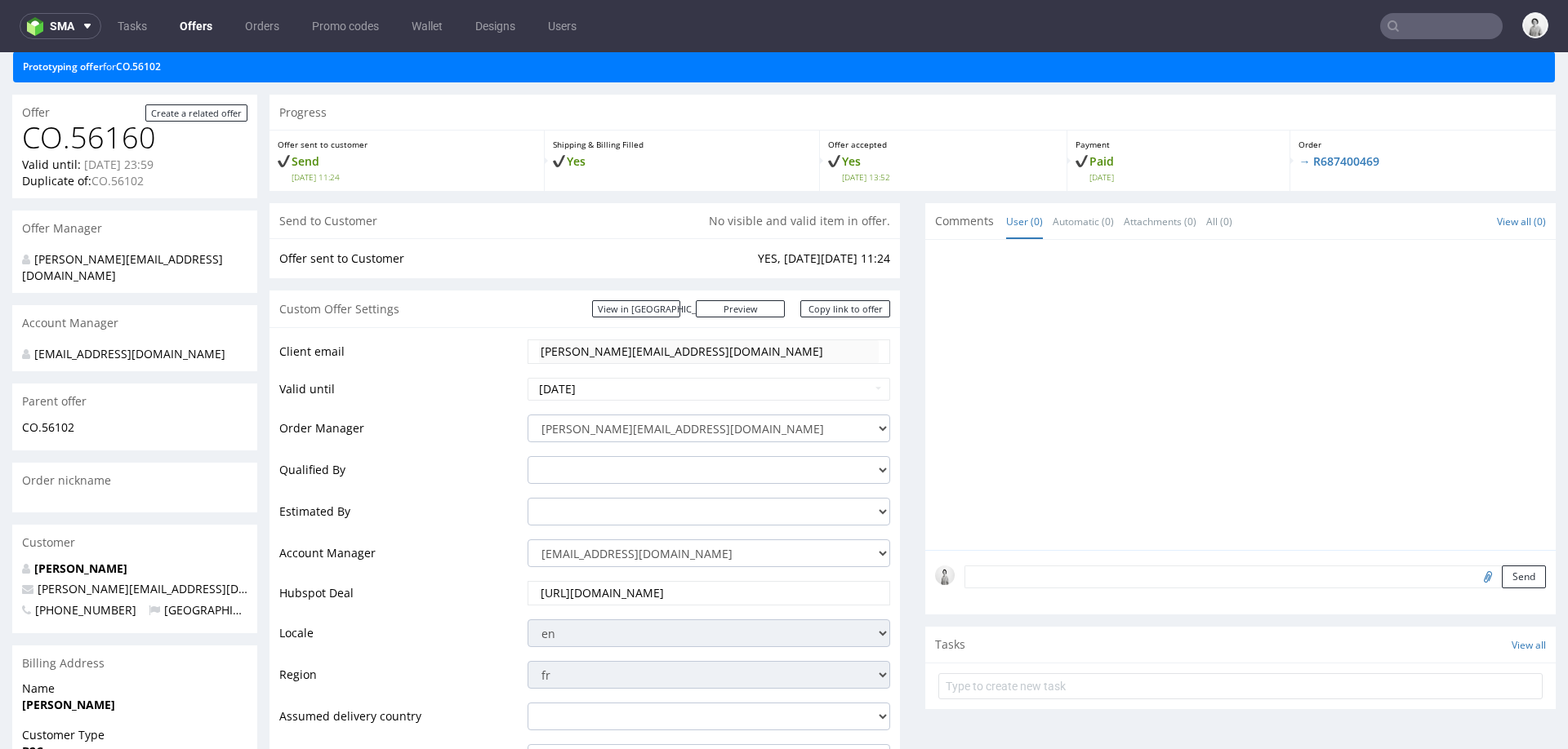
scroll to position [101, 0]
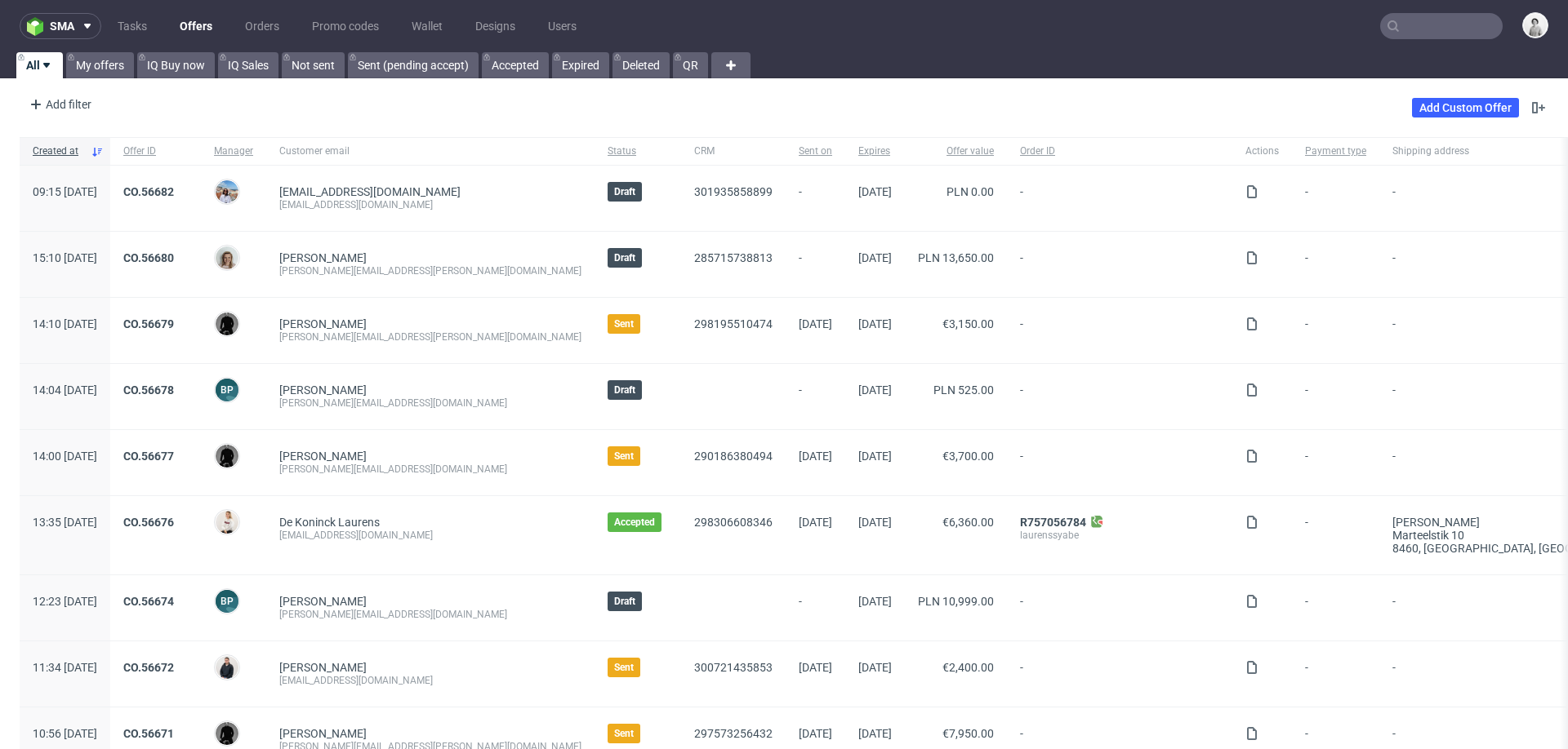
click at [1398, 30] on input "text" at bounding box center [1442, 26] width 123 height 26
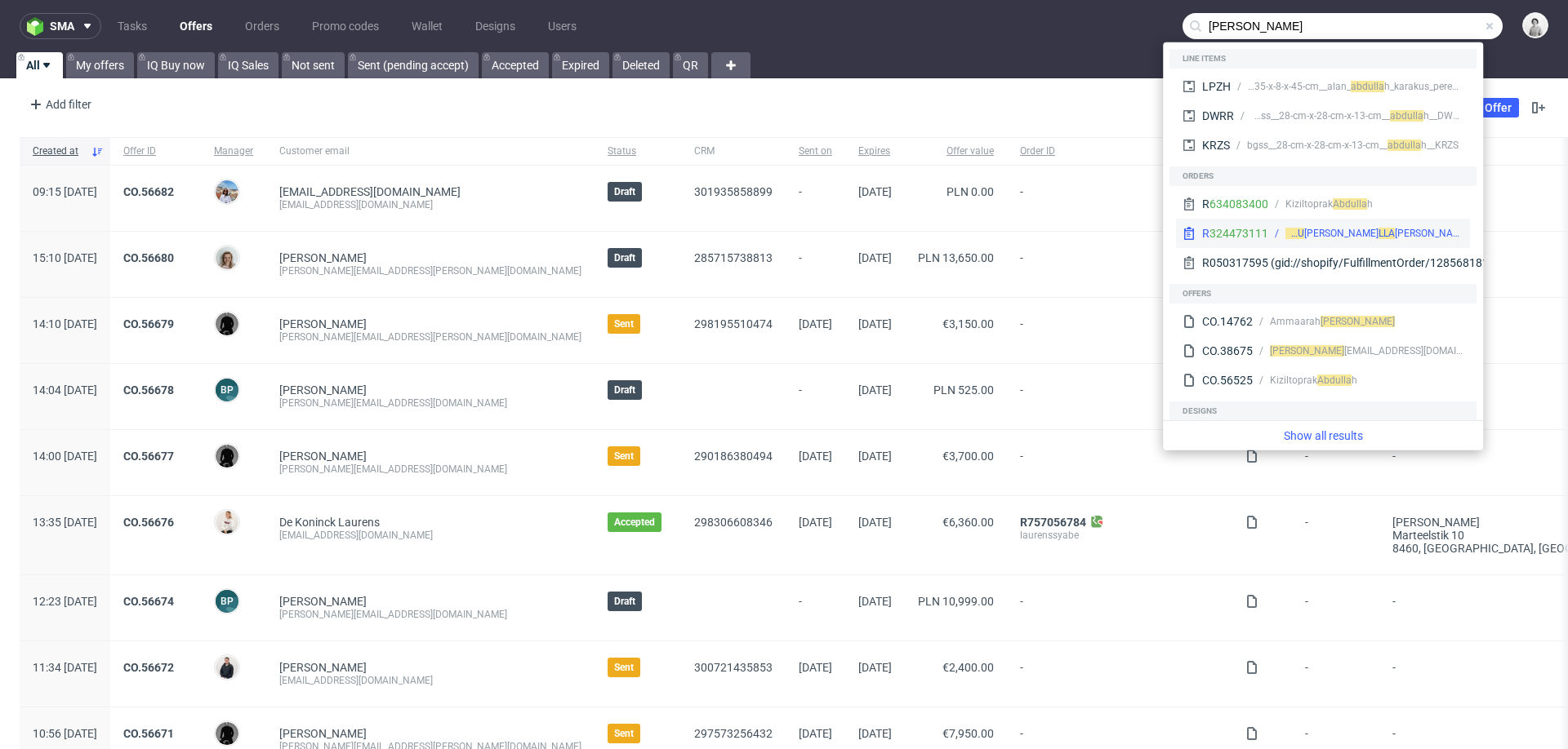
type input "abdulla"
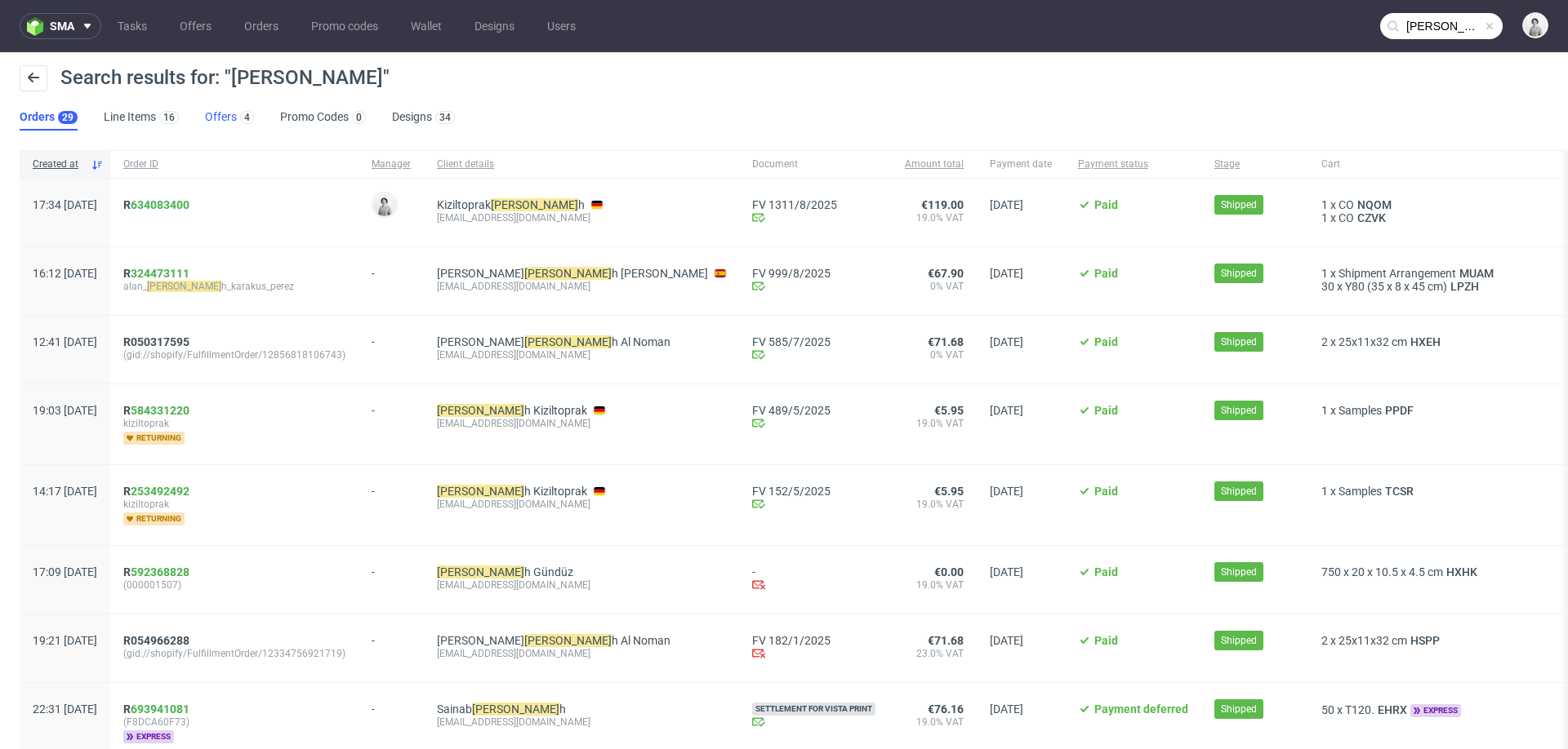
click at [221, 114] on link "Offers 4" at bounding box center [230, 117] width 49 height 26
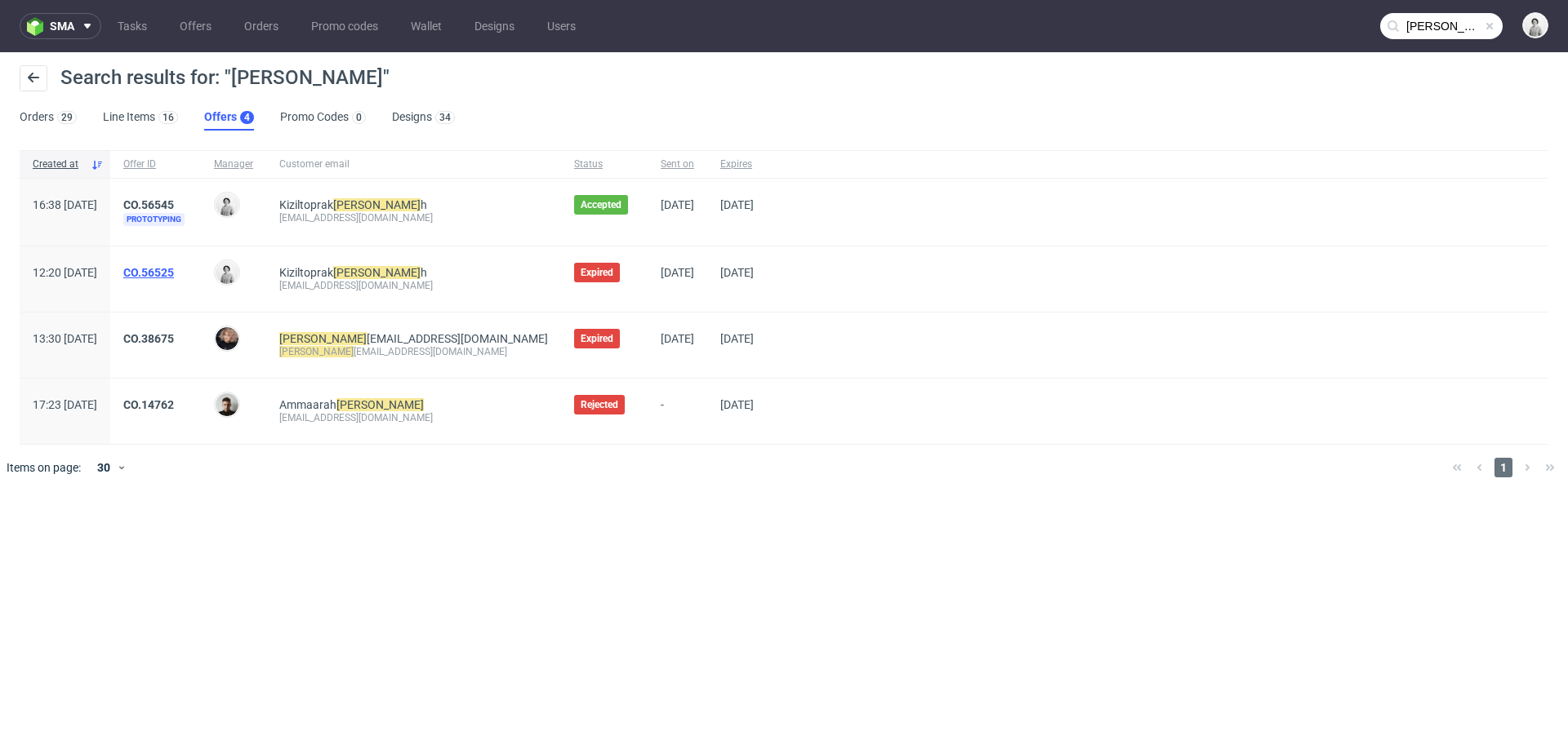
click at [174, 269] on link "CO.56525" at bounding box center [149, 272] width 50 height 13
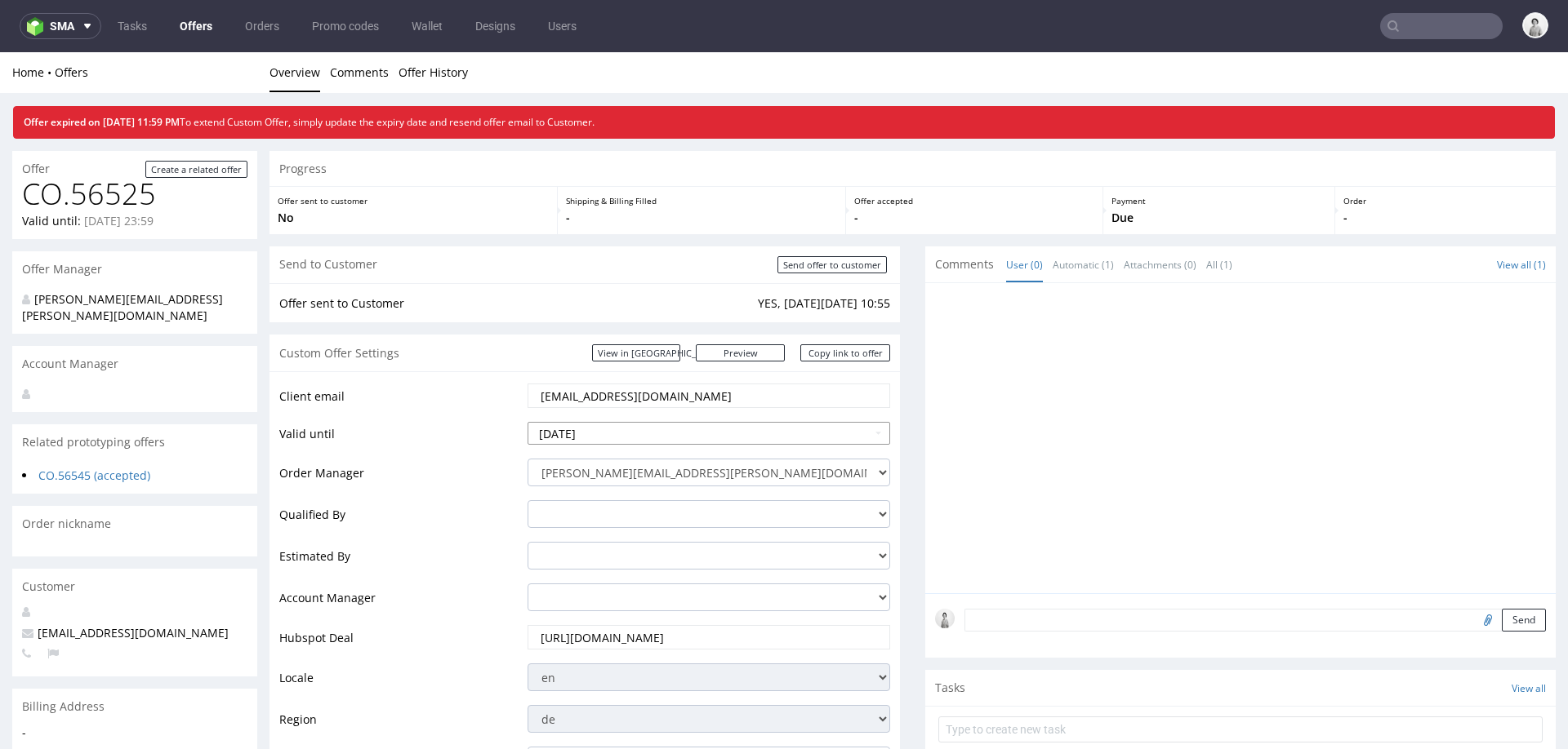
click at [700, 436] on input "2025-09-02" at bounding box center [709, 434] width 363 height 23
click at [663, 280] on td "5" at bounding box center [664, 286] width 24 height 24
type input "2025-09-05"
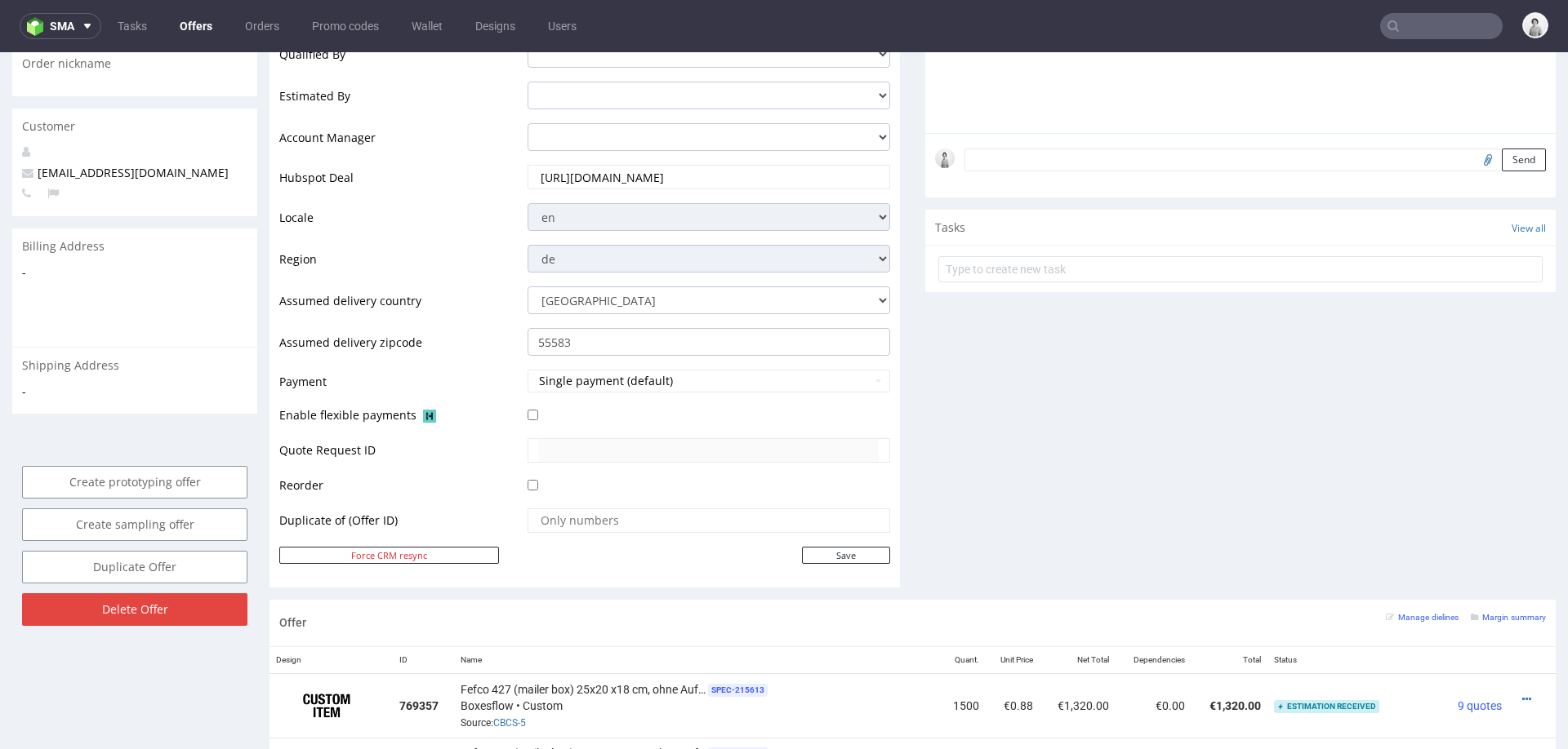
scroll to position [466, 0]
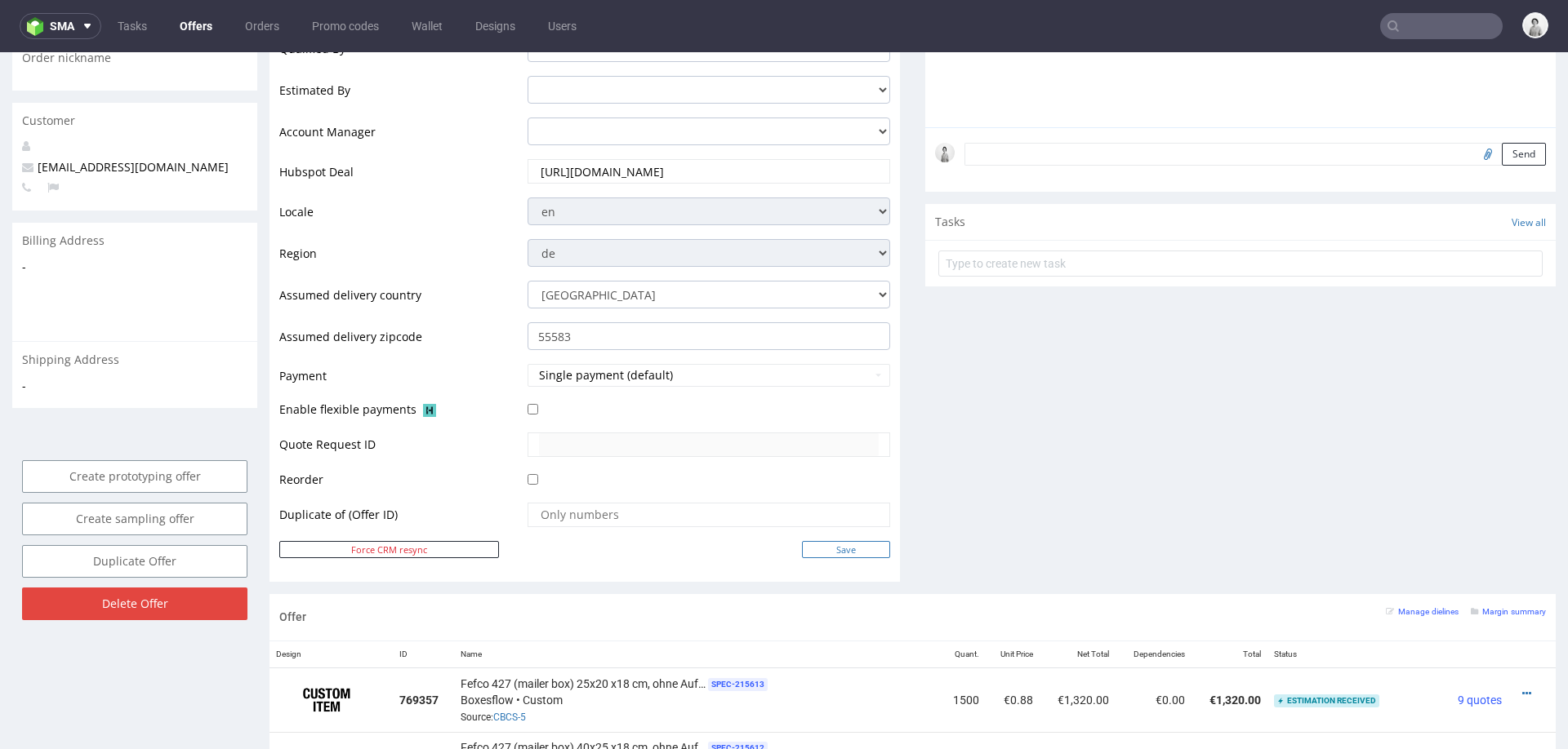
click at [861, 549] on input "Save" at bounding box center [846, 549] width 88 height 17
type input "In progress..."
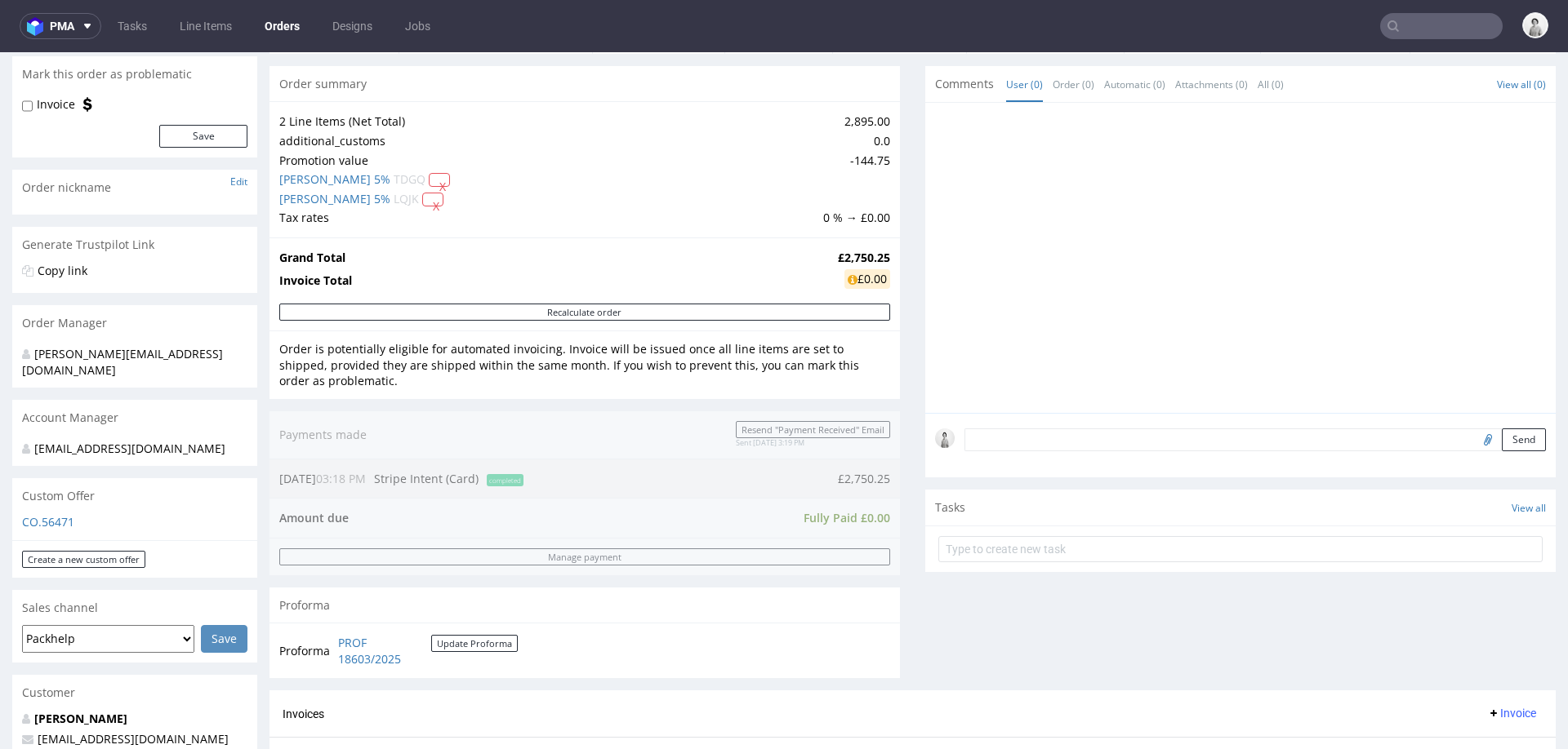
scroll to position [736, 0]
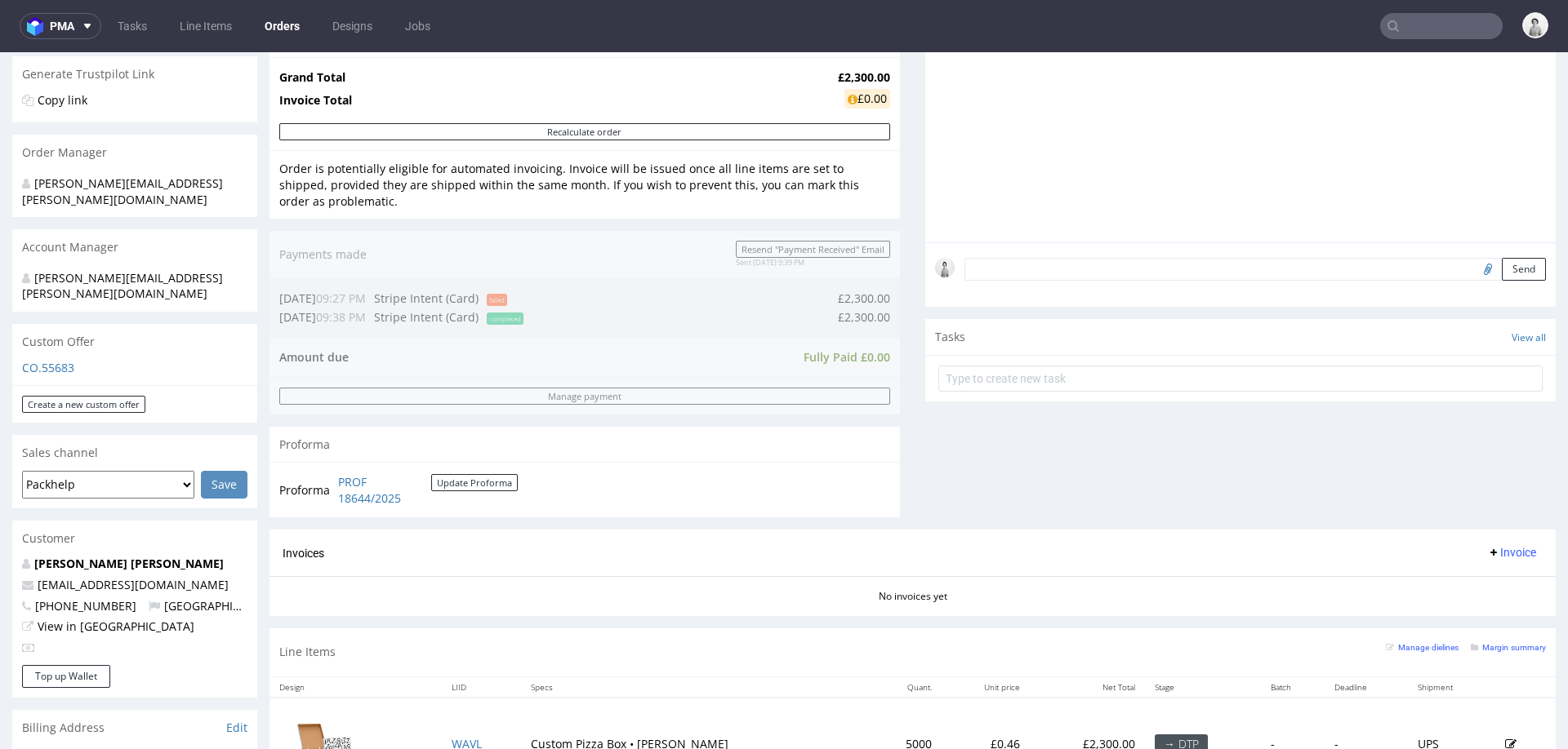
scroll to position [261, 0]
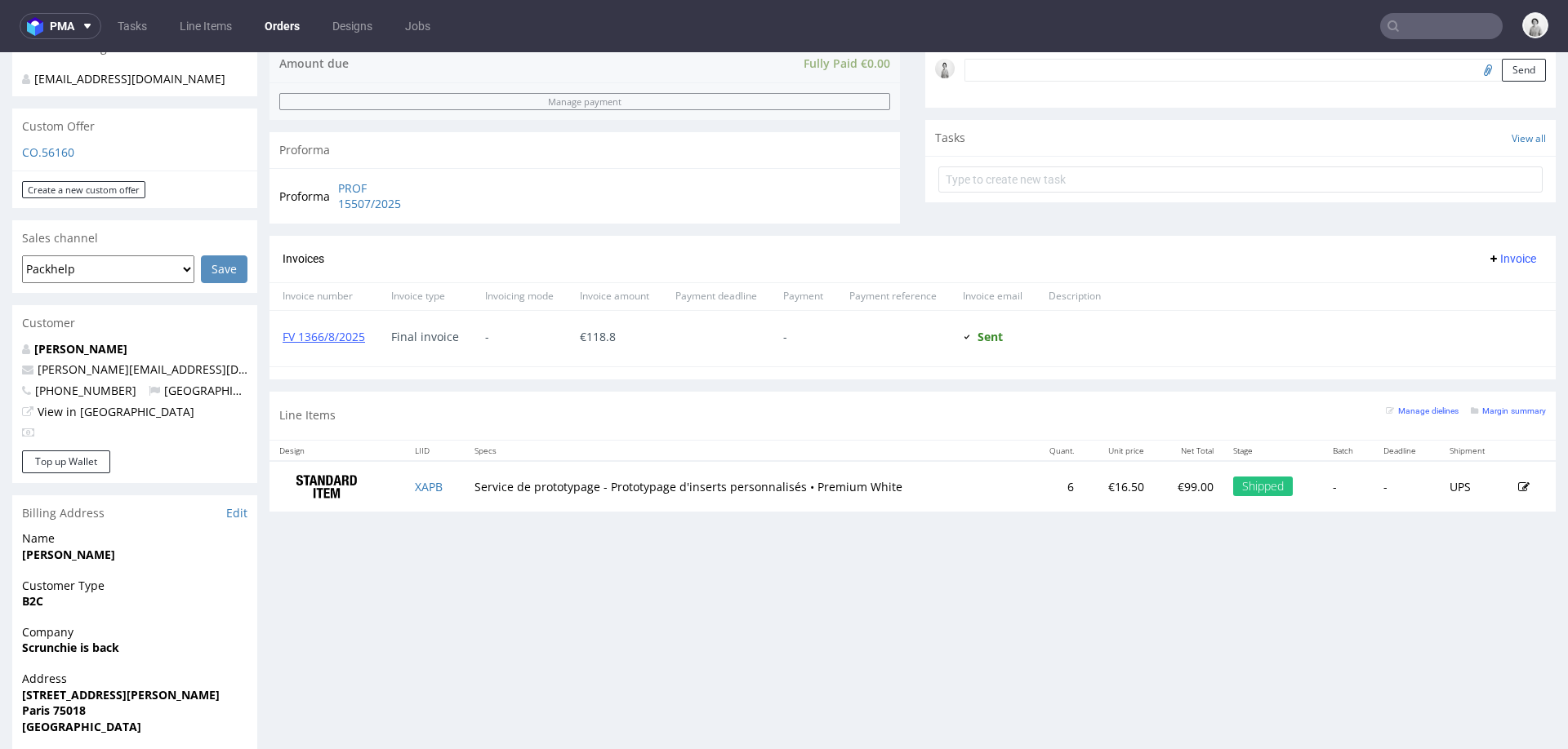
scroll to position [534, 0]
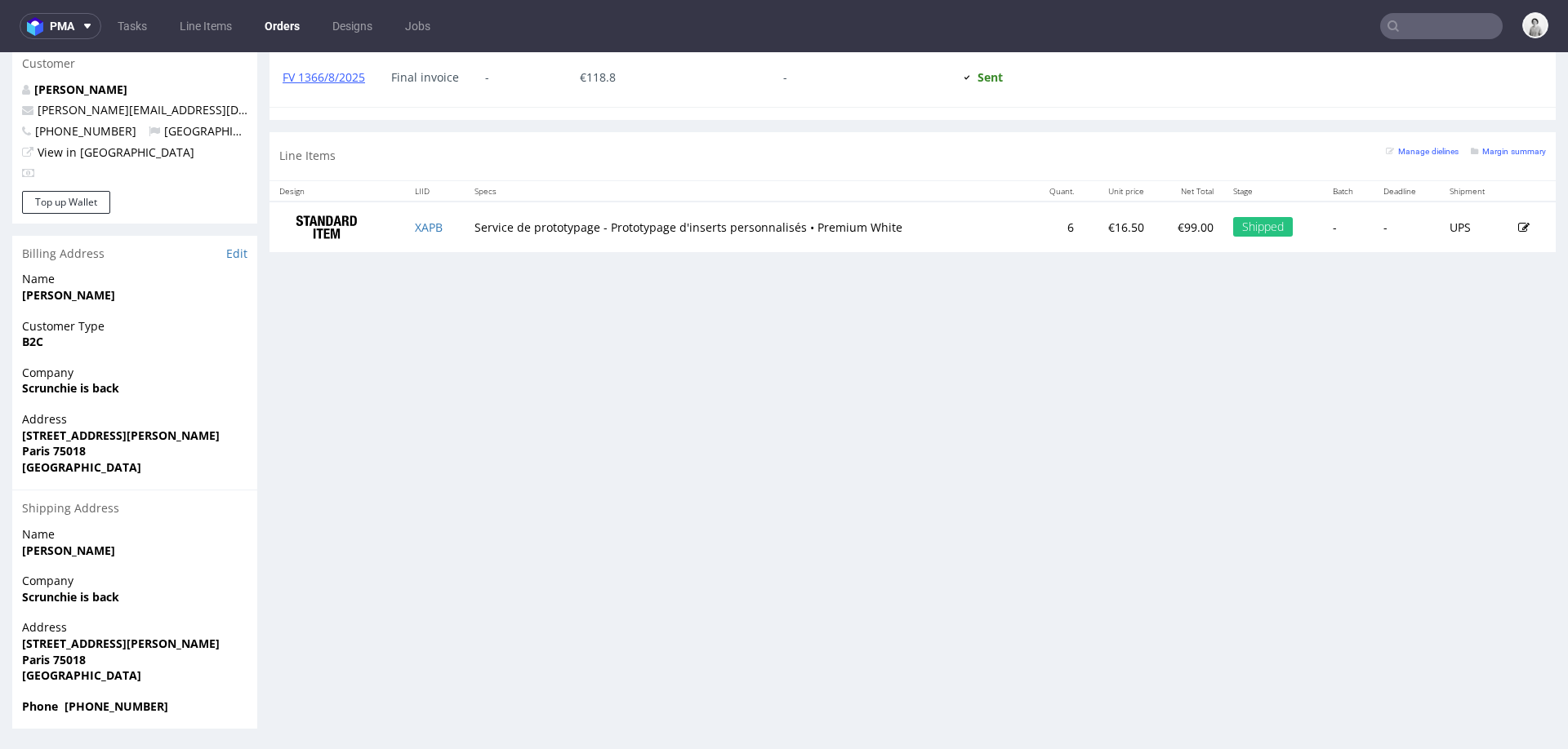
scroll to position [686, 0]
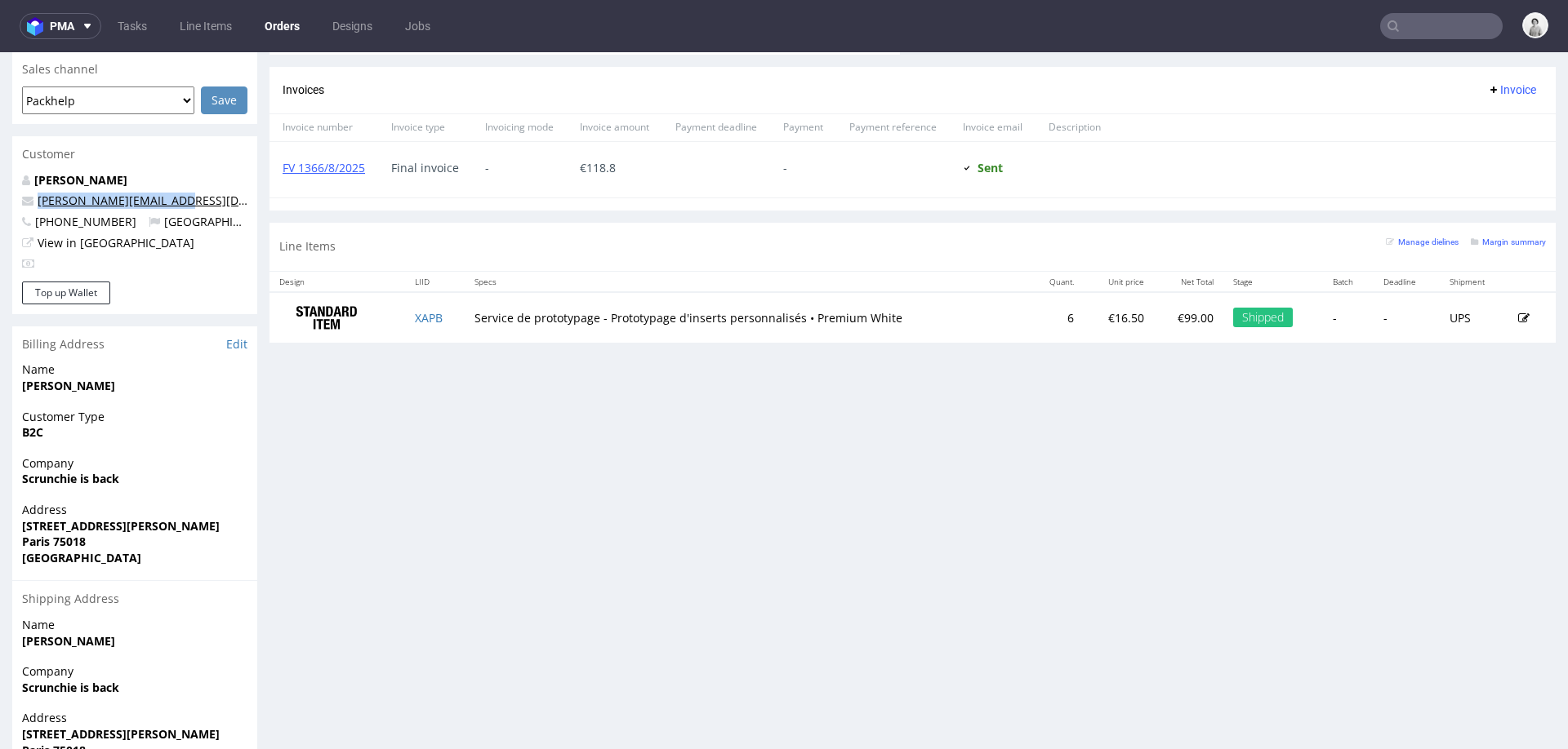
drag, startPoint x: 190, startPoint y: 200, endPoint x: 38, endPoint y: 201, distance: 152.0
click at [38, 201] on p "marie.aragon2@gmail.com" at bounding box center [134, 201] width 225 height 16
copy link "marie.aragon2@gmail.com"
click at [1426, 30] on input "text" at bounding box center [1442, 26] width 123 height 26
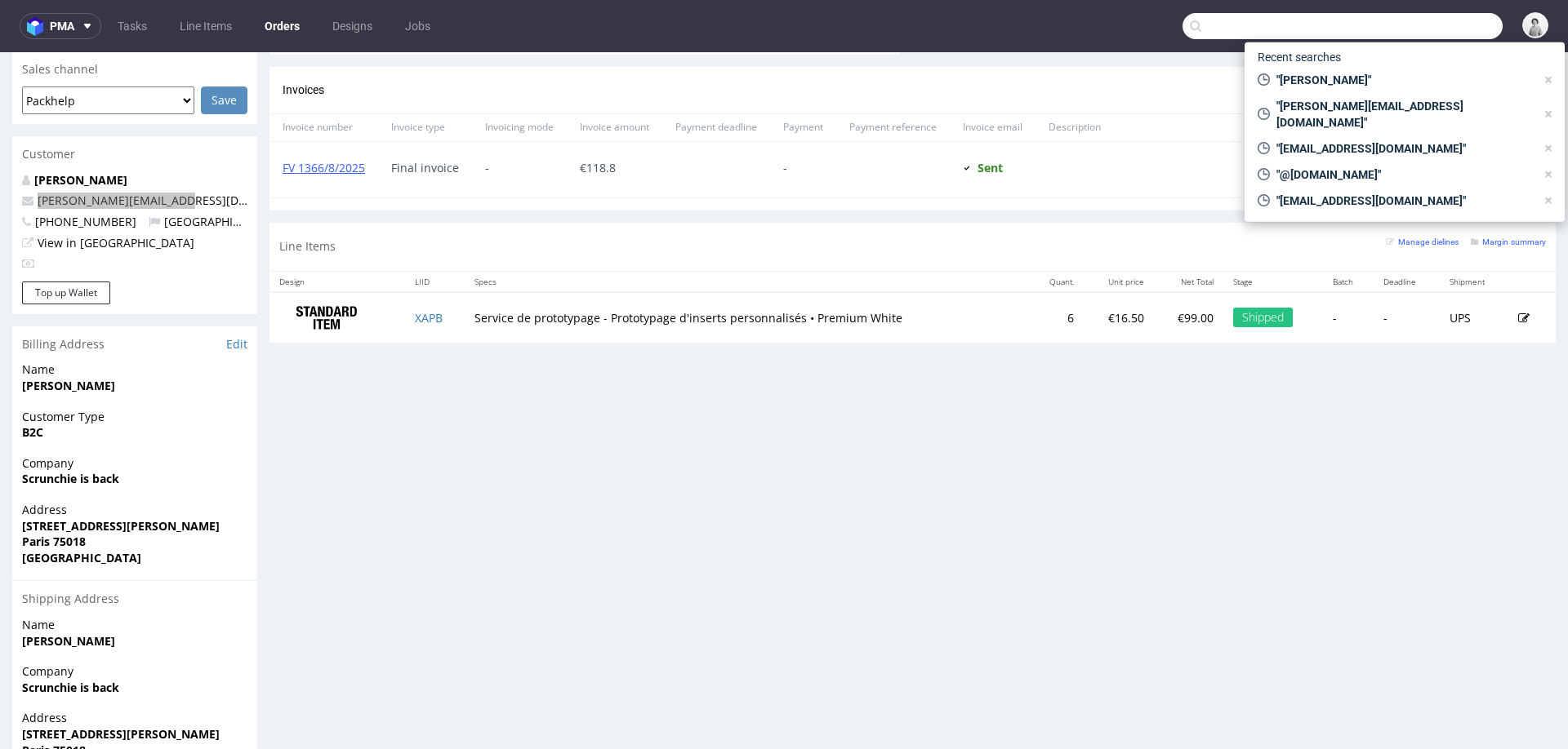
paste input "marie.aragon2@gmail.com"
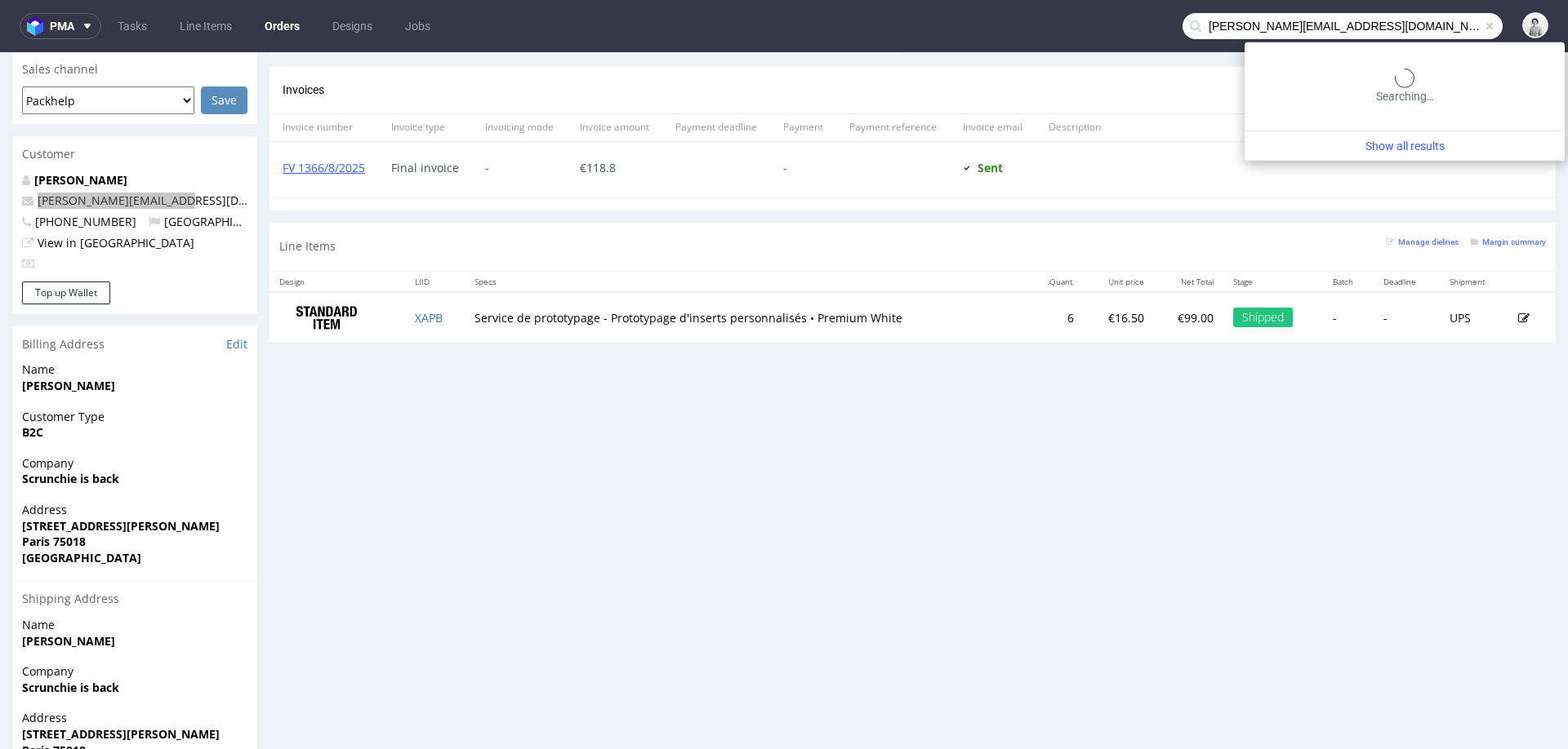
type input "marie.aragon2@gmail.com"
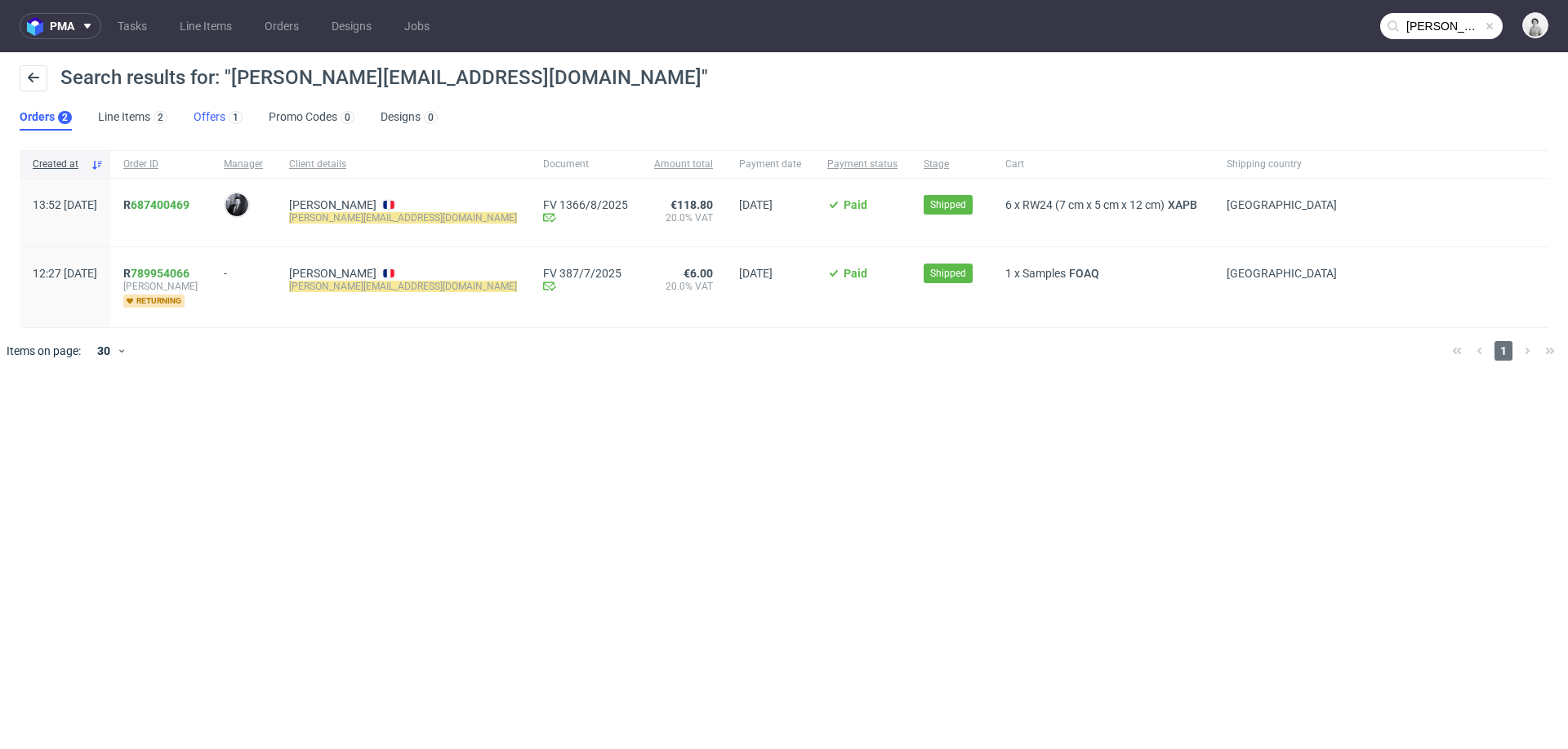
click at [196, 111] on link "Offers 1" at bounding box center [218, 117] width 49 height 26
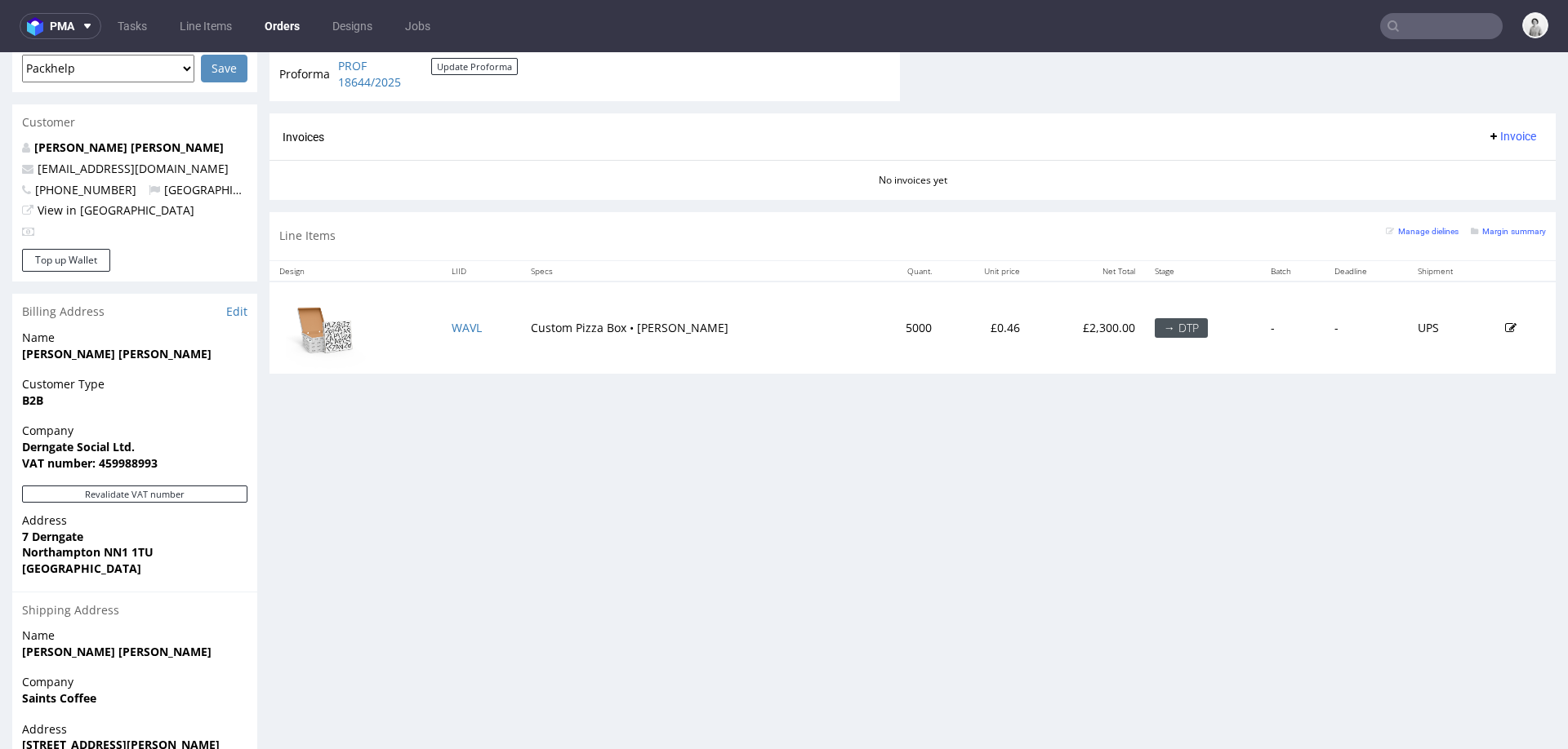
scroll to position [737, 0]
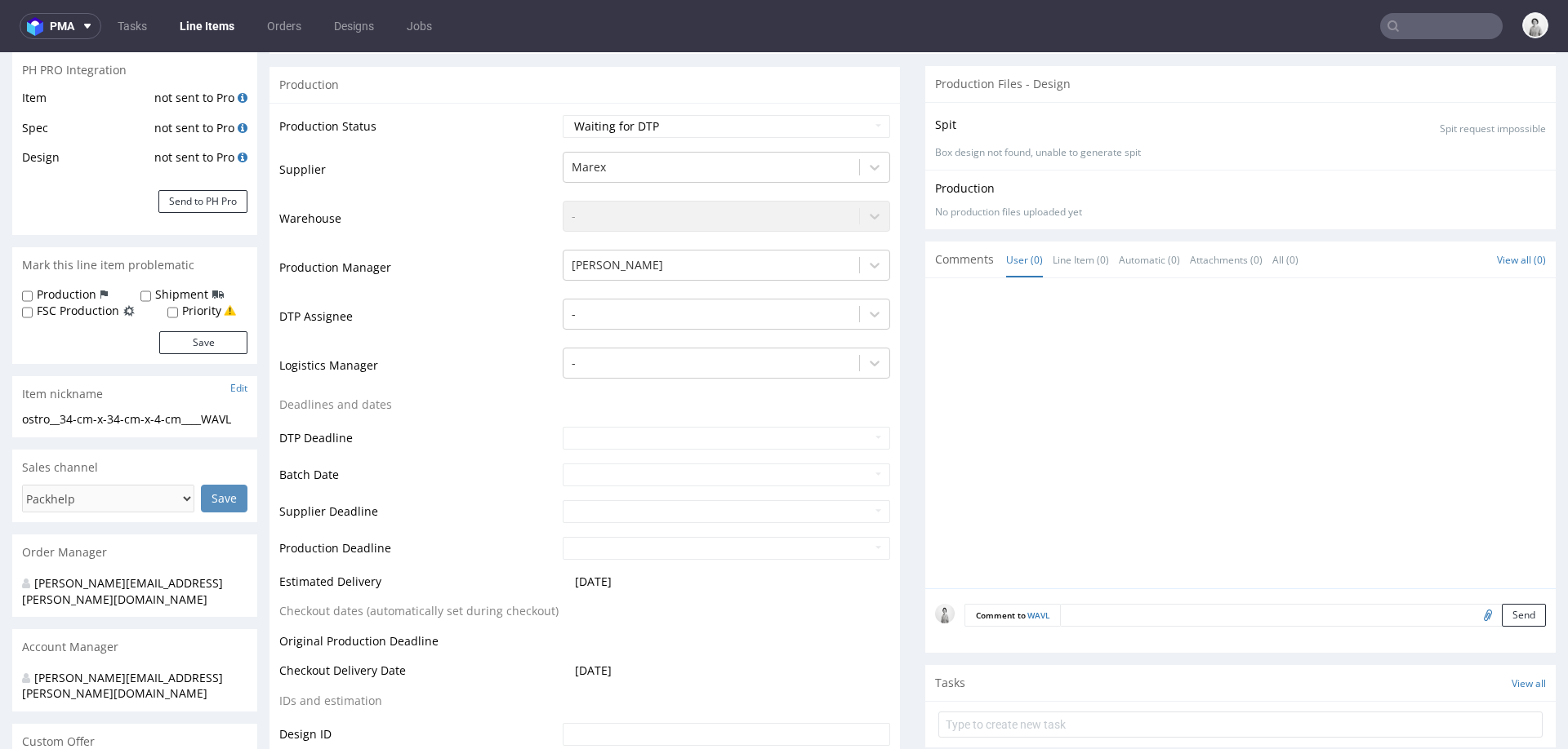
scroll to position [318, 0]
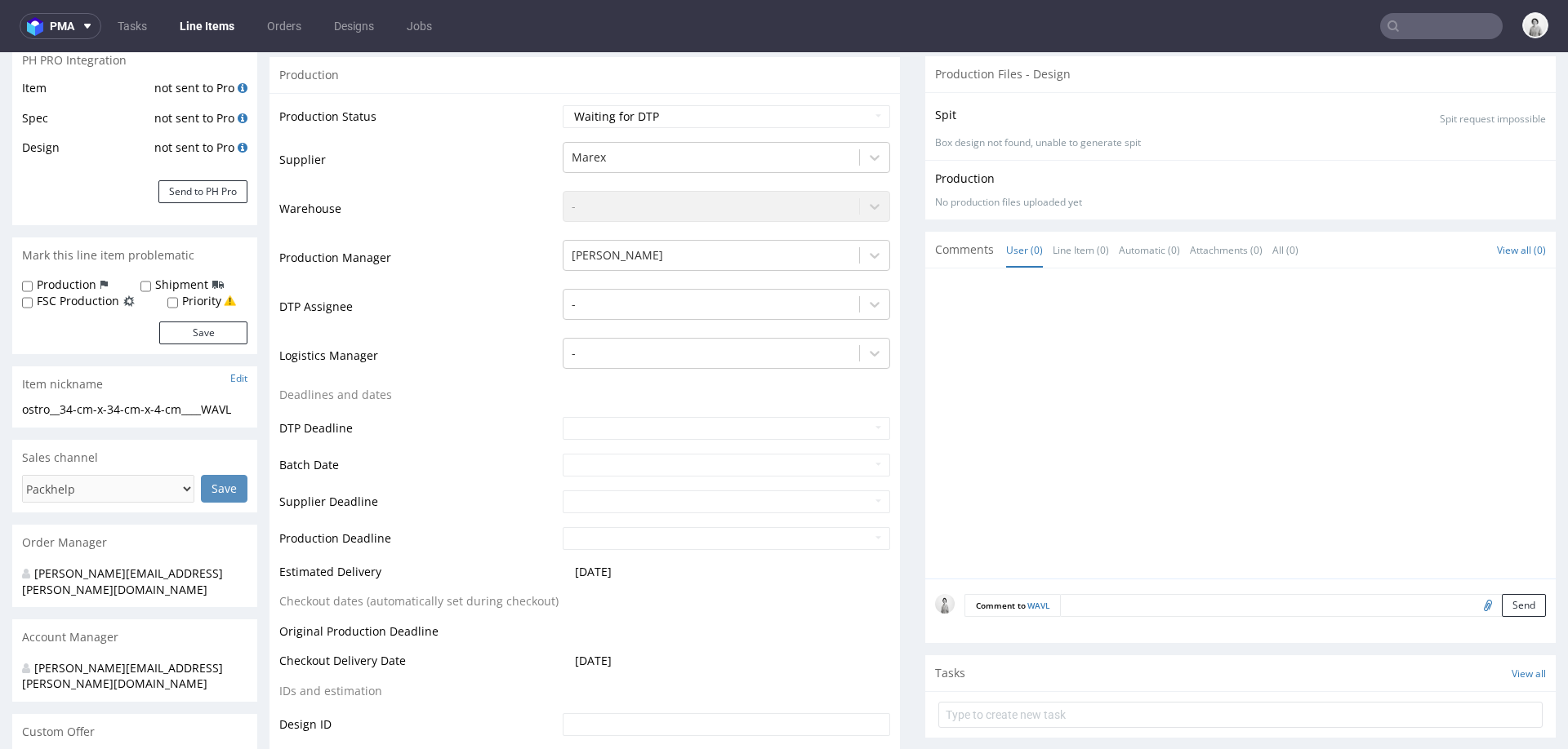
click at [1475, 601] on input "file" at bounding box center [1486, 605] width 23 height 22
type input "C:\fakepath\pizza_34-cm-x-34-cm-x-4-cm_ (1) (1).pdf"
click at [1227, 605] on form "Comment to WAVL Send" at bounding box center [1255, 606] width 582 height 23
type textarea "projekt"
click at [1506, 683] on button "Send" at bounding box center [1524, 683] width 44 height 23
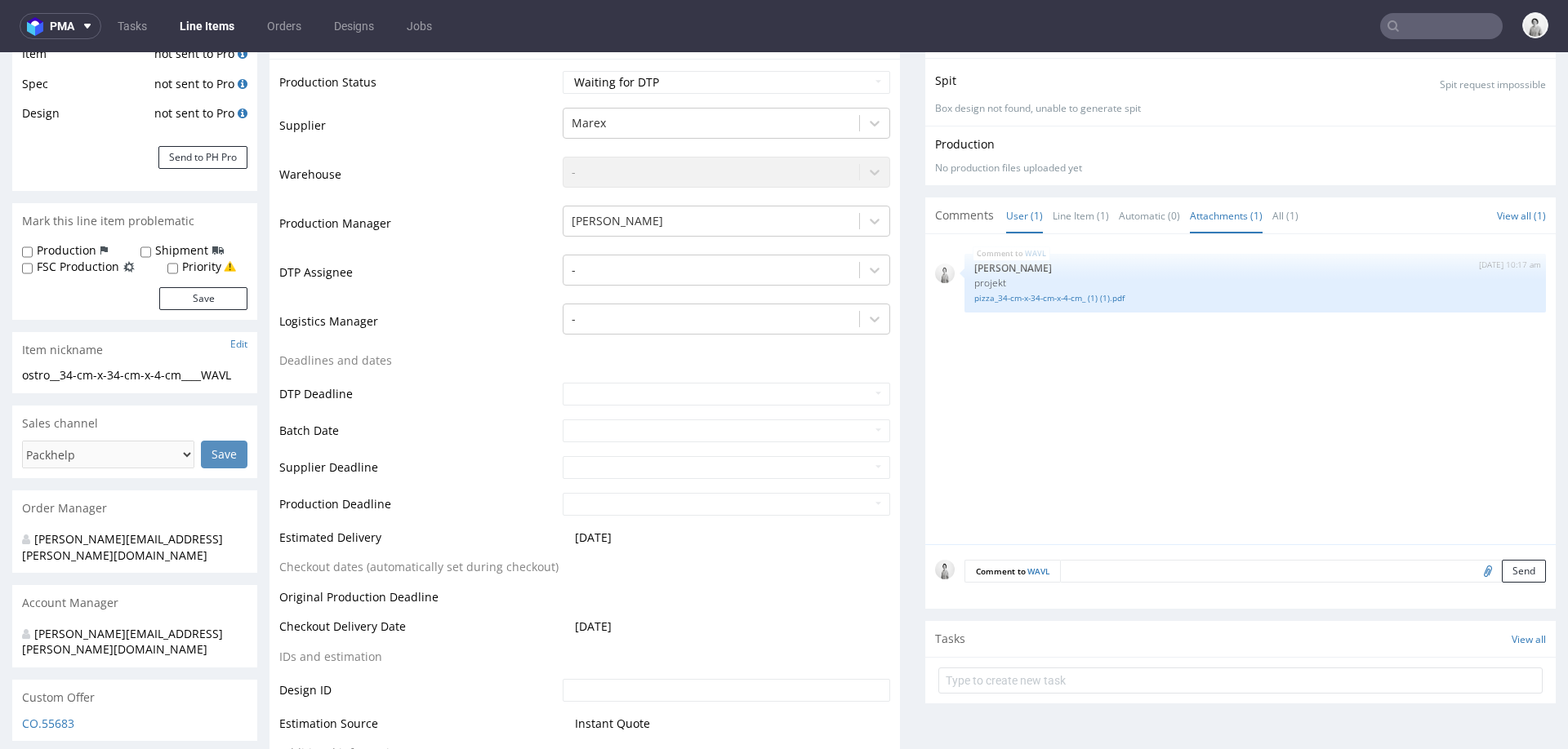
scroll to position [0, 0]
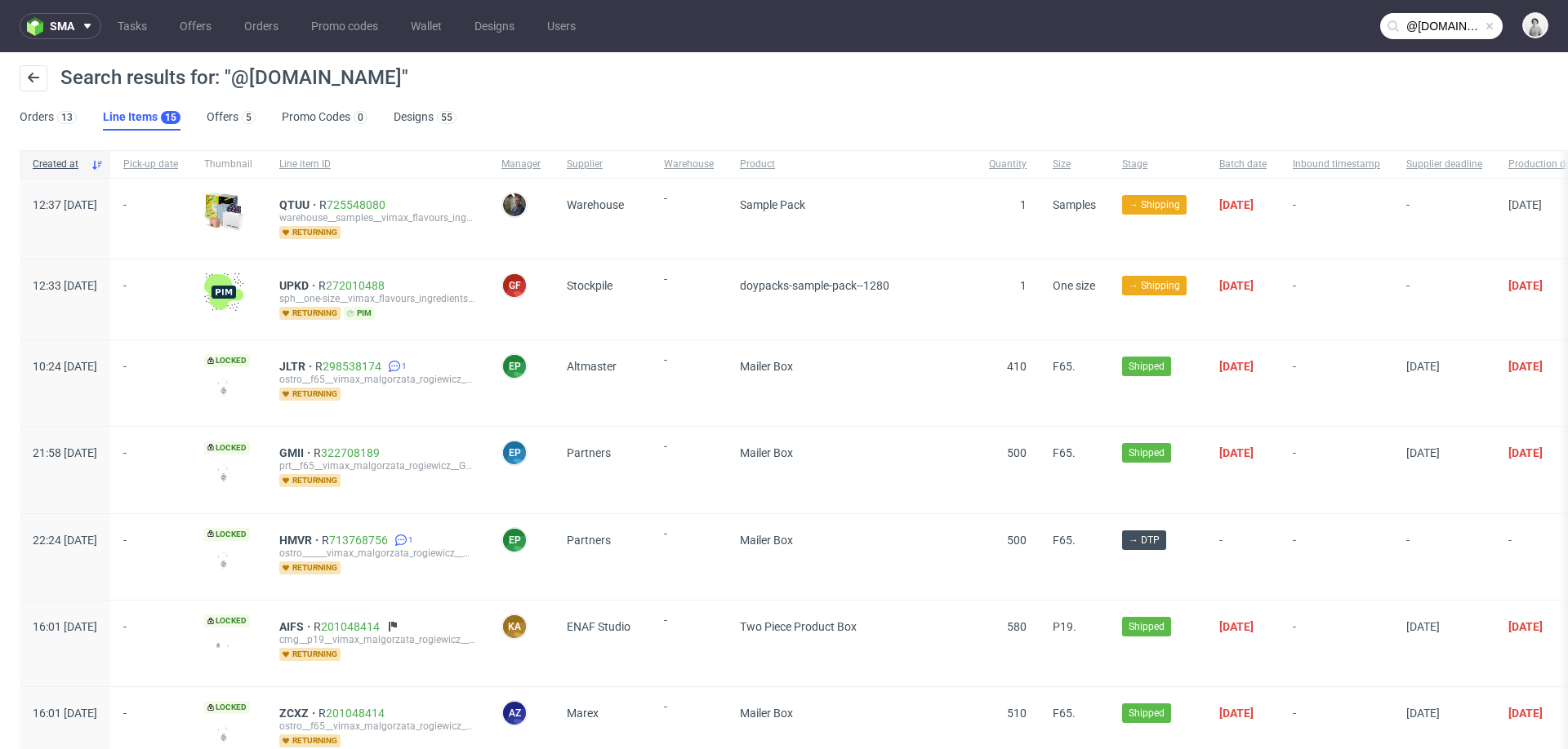
scroll to position [78, 0]
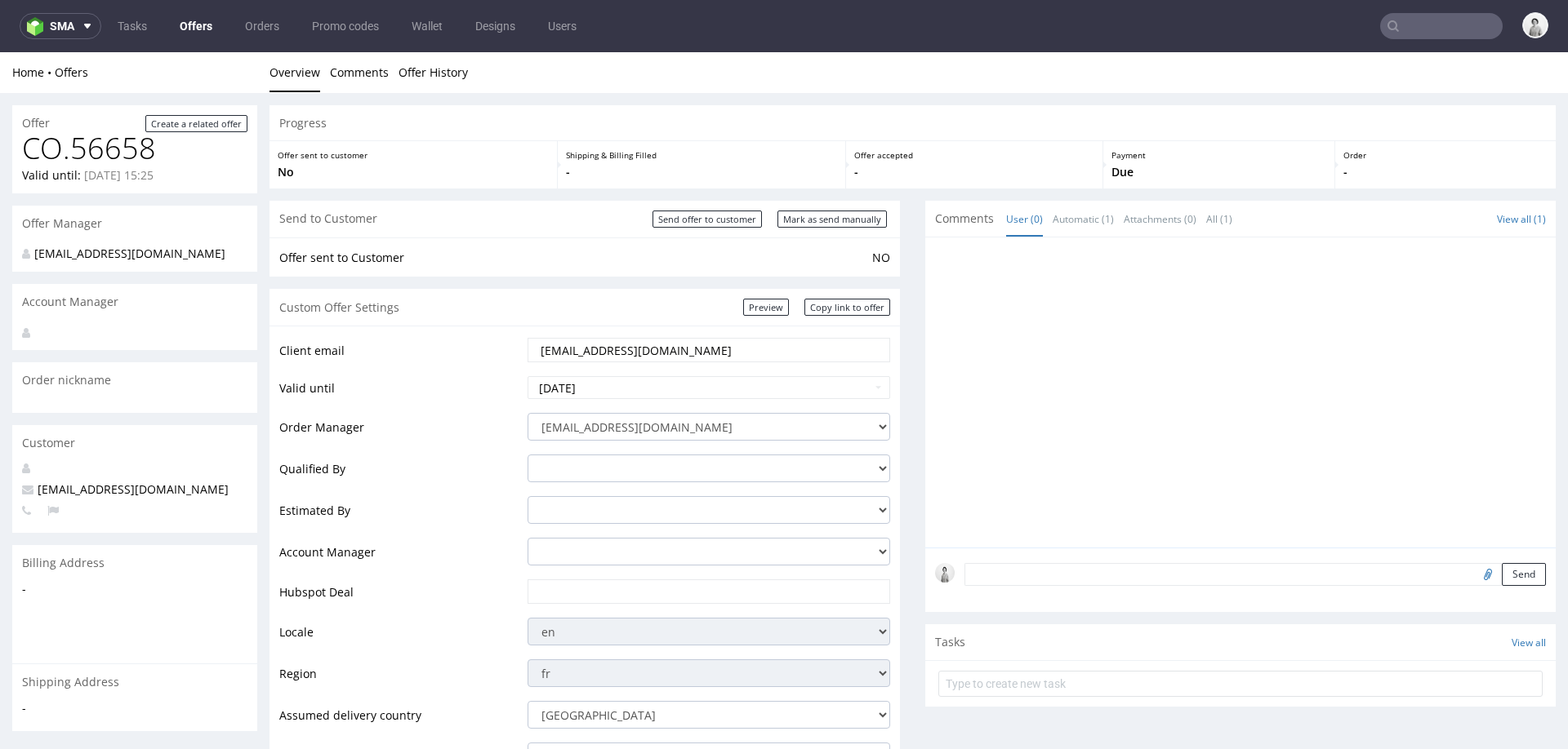
click at [607, 352] on input "[EMAIL_ADDRESS][DOMAIN_NAME]" at bounding box center [708, 350] width 340 height 23
click at [607, 352] on input "melvincd@outlook.be" at bounding box center [708, 350] width 340 height 23
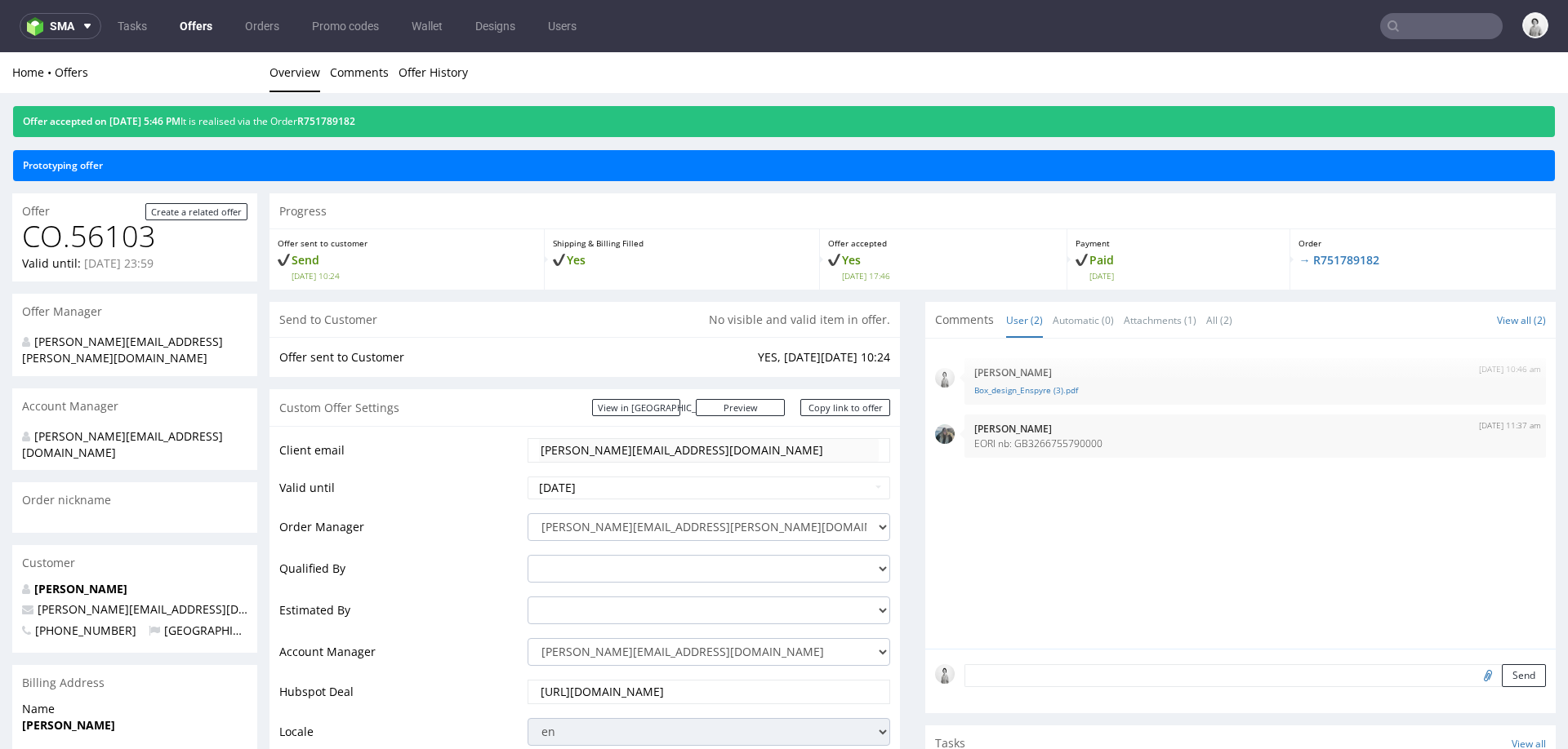
scroll to position [211, 0]
